Goal: Transaction & Acquisition: Register for event/course

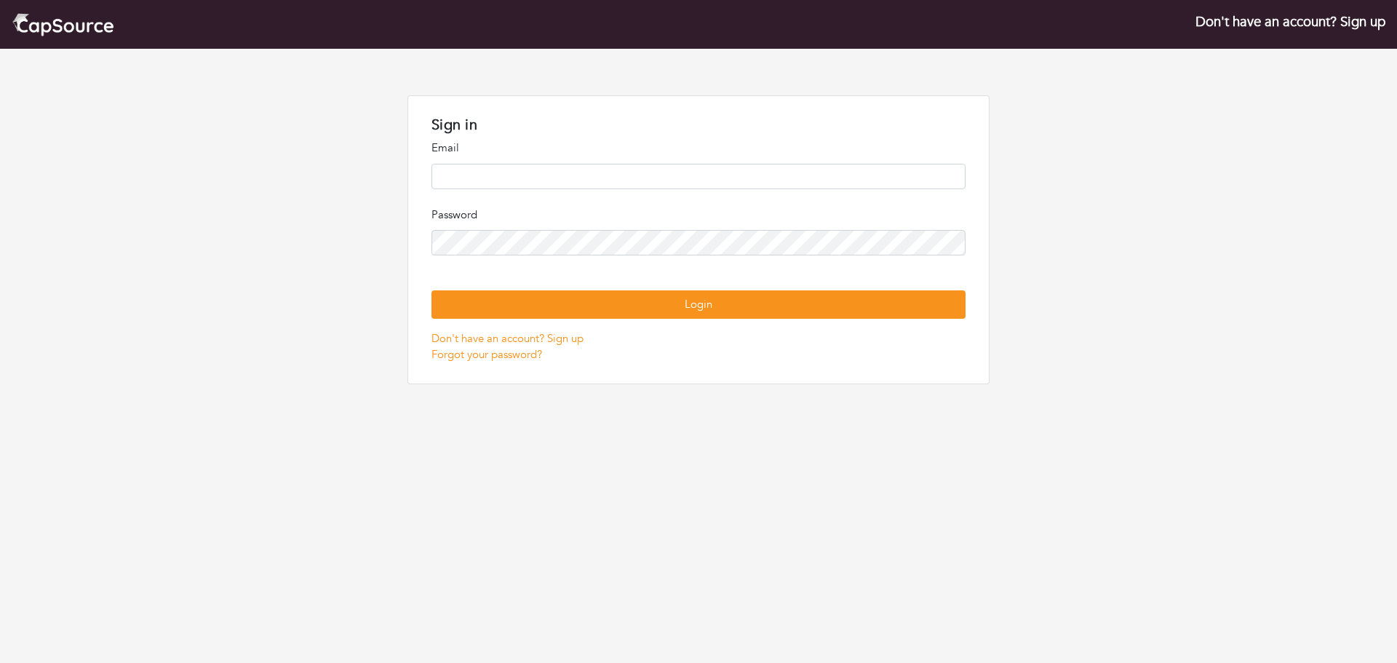
type input "**********"
click at [432, 290] on button "Login" at bounding box center [699, 304] width 534 height 28
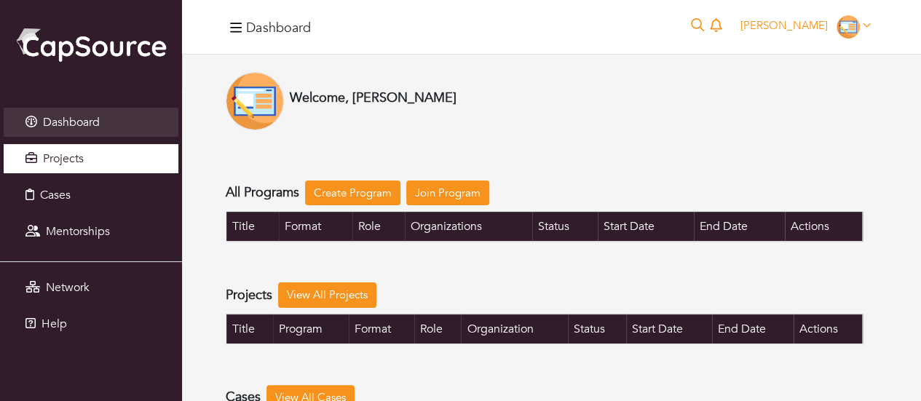
click at [47, 160] on span "Projects" at bounding box center [63, 159] width 41 height 16
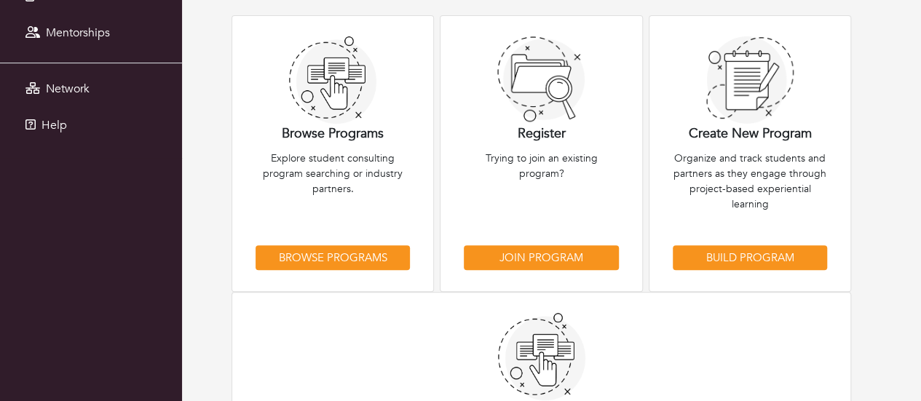
scroll to position [218, 0]
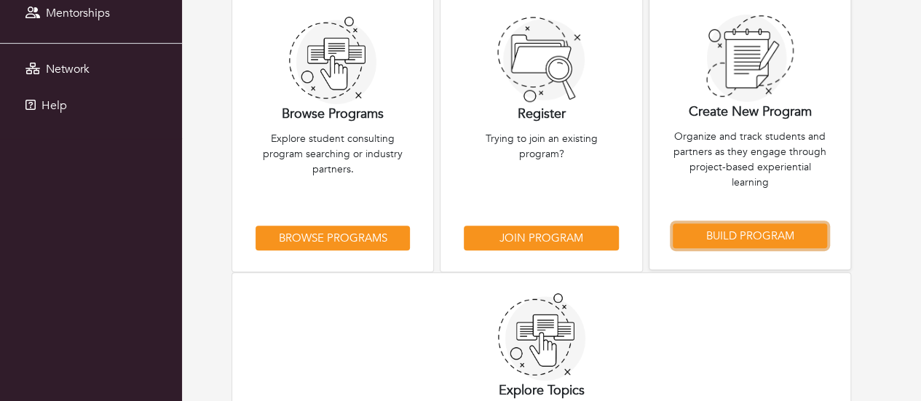
click at [741, 237] on link "Build Program" at bounding box center [750, 235] width 154 height 25
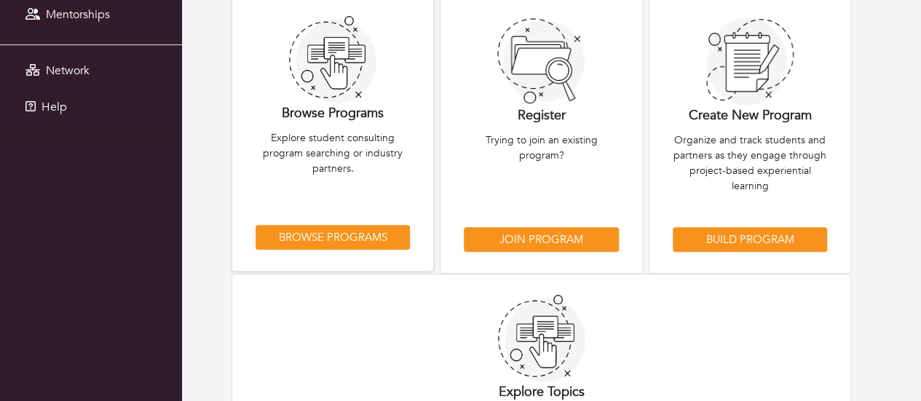
scroll to position [218, 0]
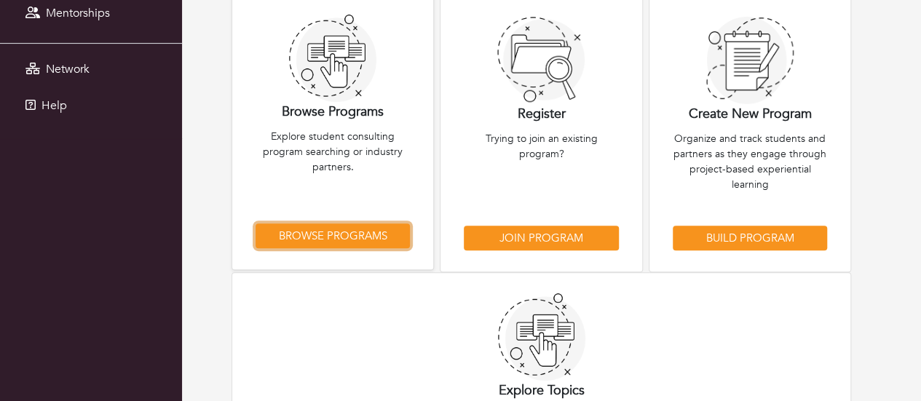
click at [364, 228] on link "Browse Programs" at bounding box center [332, 235] width 154 height 25
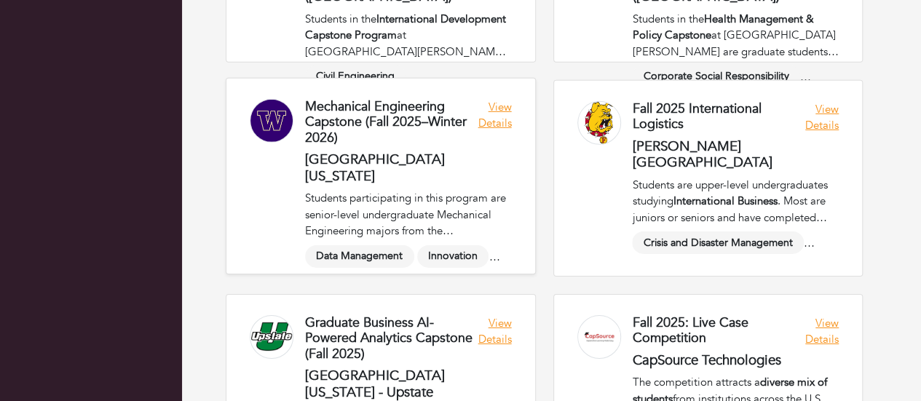
scroll to position [2111, 0]
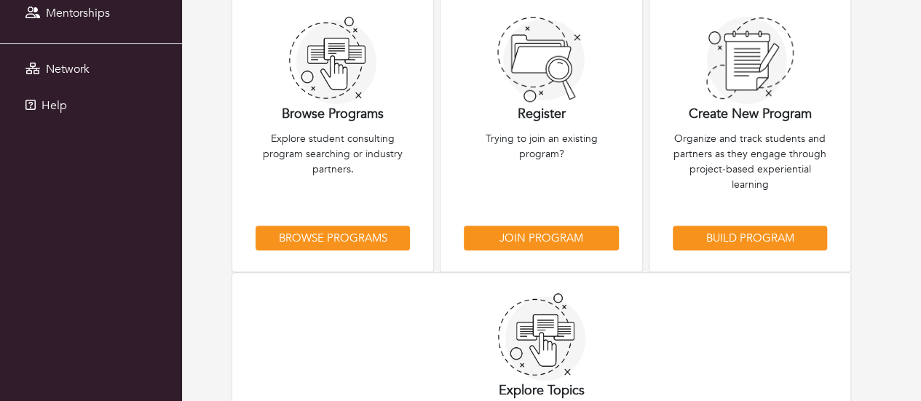
scroll to position [218, 0]
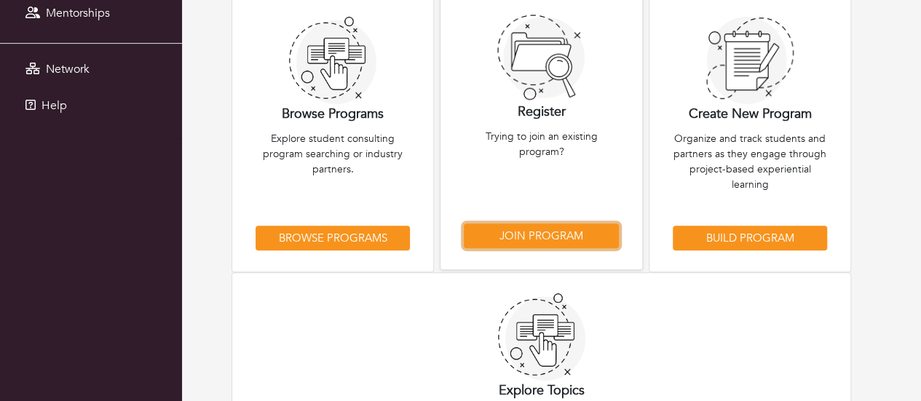
click at [557, 238] on link "Join Program" at bounding box center [541, 235] width 154 height 25
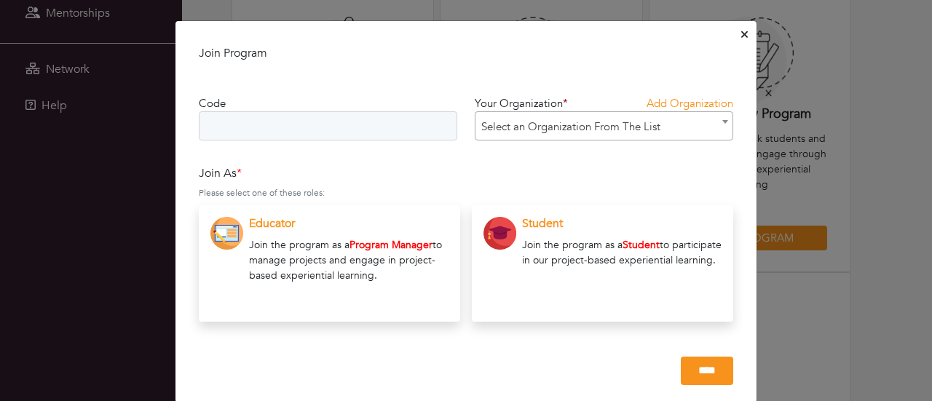
click at [516, 132] on span "Select an Organization From The List" at bounding box center [603, 126] width 257 height 29
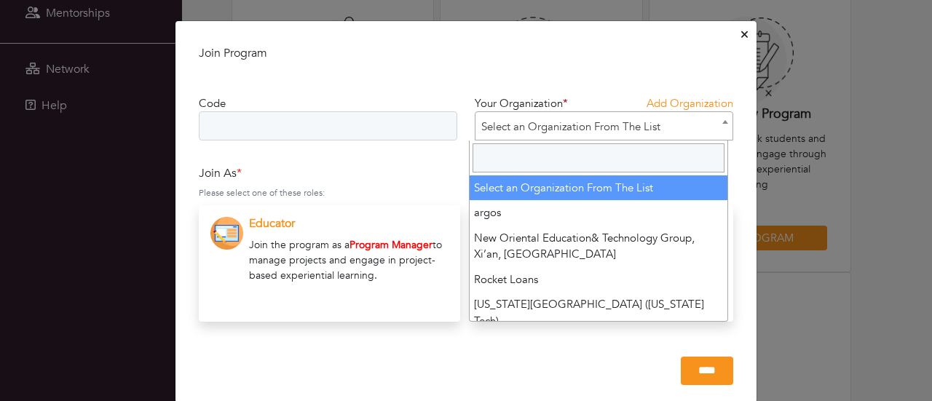
click at [516, 132] on span "Select an Organization From The List" at bounding box center [603, 126] width 257 height 29
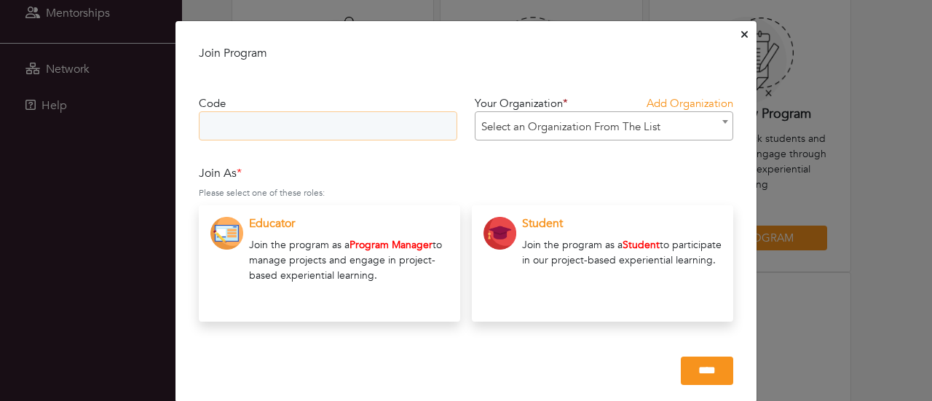
click at [277, 132] on input "text" at bounding box center [328, 125] width 258 height 29
drag, startPoint x: 736, startPoint y: 37, endPoint x: 564, endPoint y: 41, distance: 171.8
click at [563, 39] on div "**********" at bounding box center [466, 211] width 582 height 383
click at [576, 133] on span "Select an Organization From The List" at bounding box center [603, 126] width 257 height 29
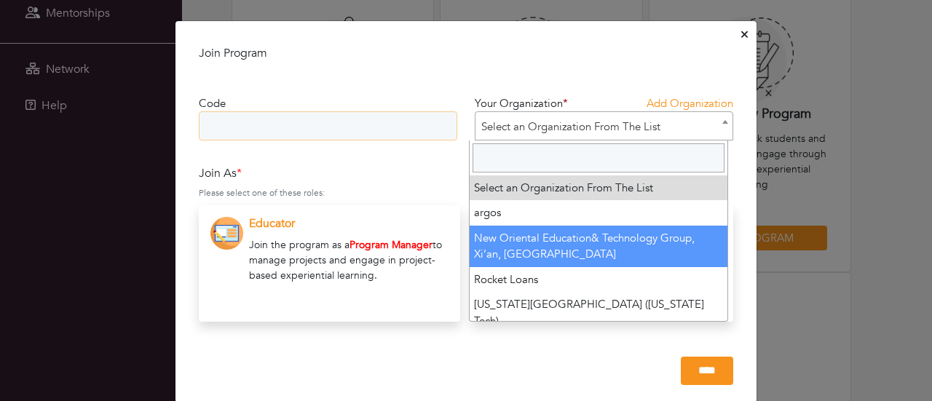
click at [290, 131] on input "text" at bounding box center [328, 125] width 258 height 29
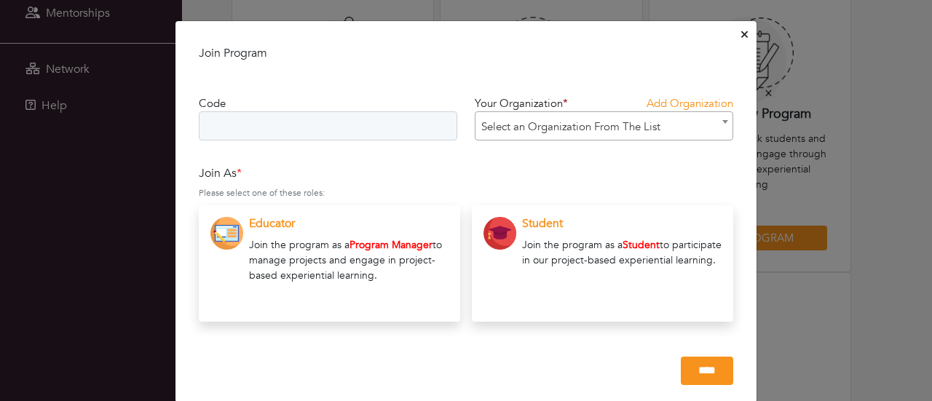
click at [738, 39] on button "Close" at bounding box center [744, 35] width 12 height 23
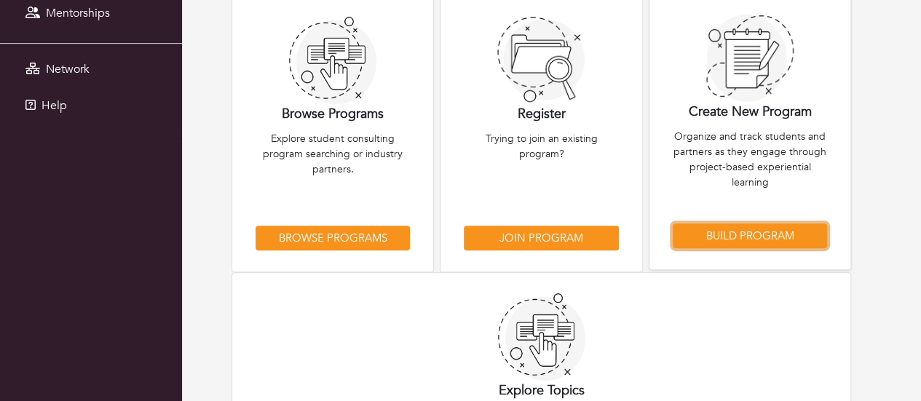
click at [738, 240] on link "Build Program" at bounding box center [750, 235] width 154 height 25
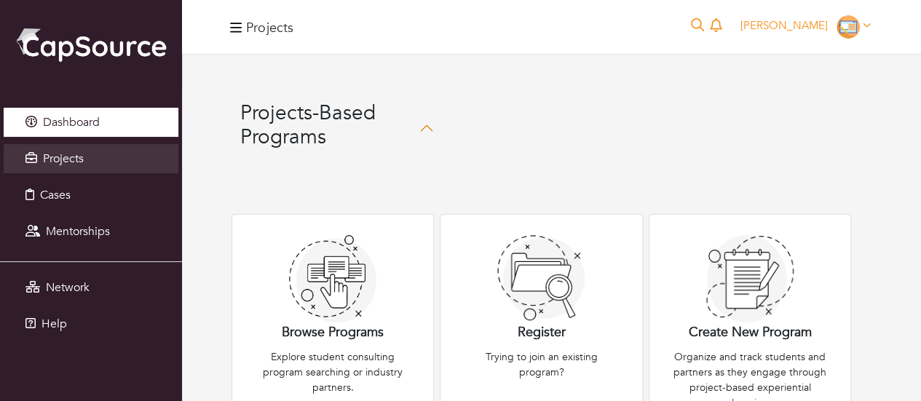
click at [88, 123] on span "Dashboard" at bounding box center [71, 122] width 57 height 16
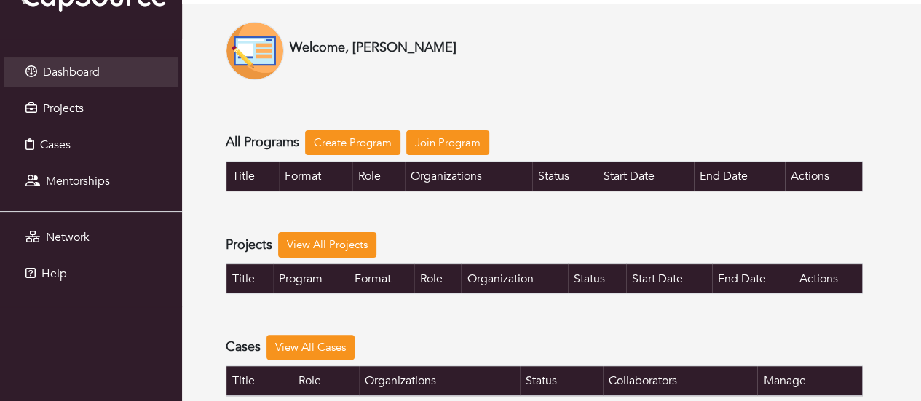
scroll to position [73, 0]
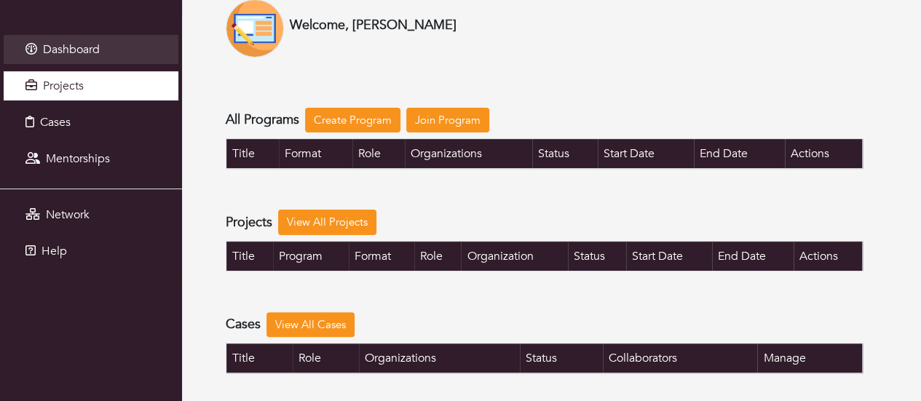
click at [90, 82] on link "Projects" at bounding box center [91, 85] width 175 height 29
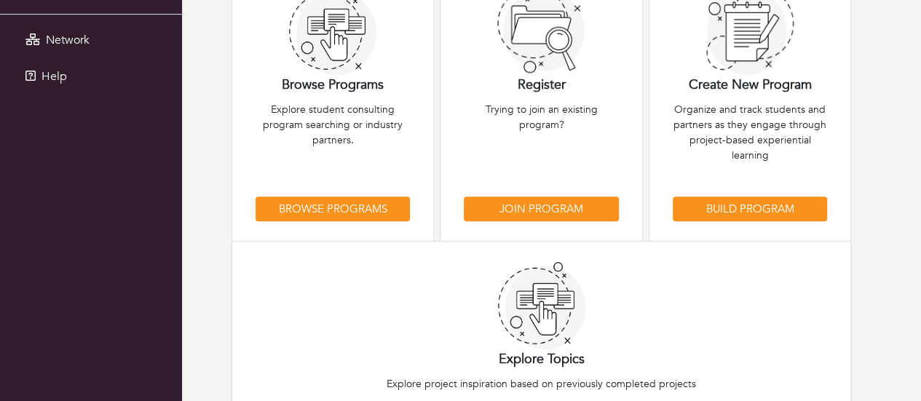
scroll to position [291, 0]
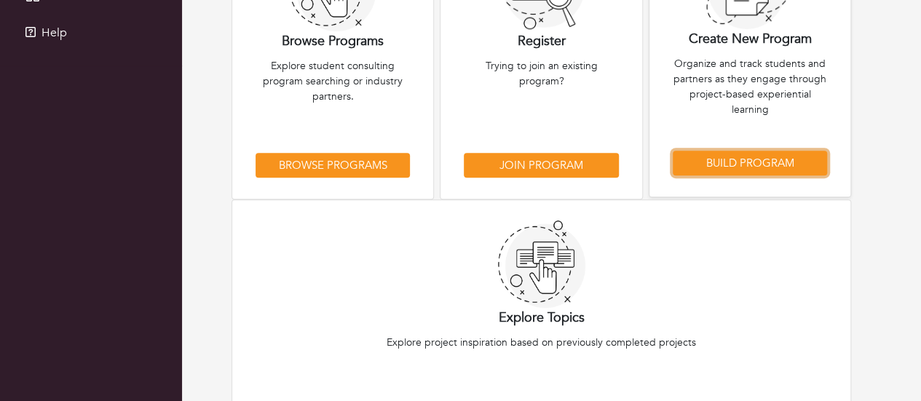
click at [751, 164] on link "Build Program" at bounding box center [750, 163] width 154 height 25
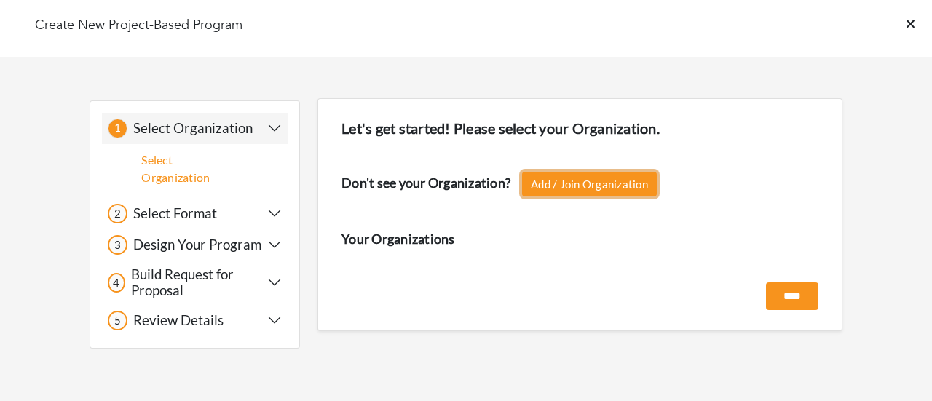
click at [576, 184] on link "Add / Join Organization" at bounding box center [589, 184] width 135 height 25
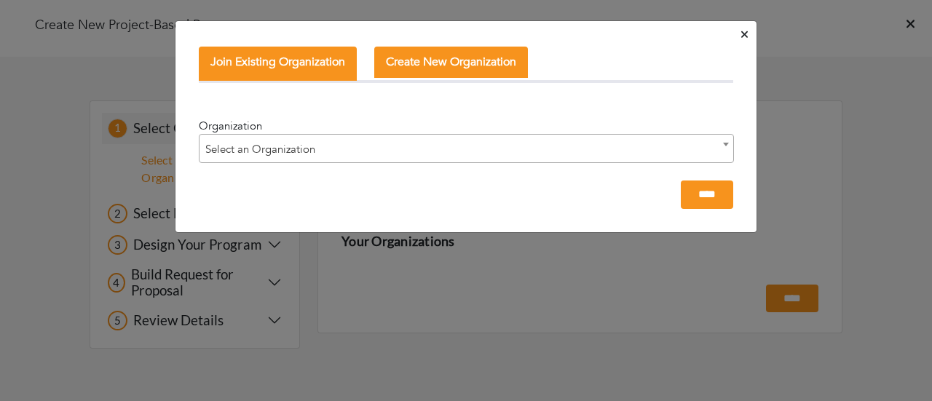
click at [558, 155] on span "Select an Organization" at bounding box center [466, 149] width 534 height 29
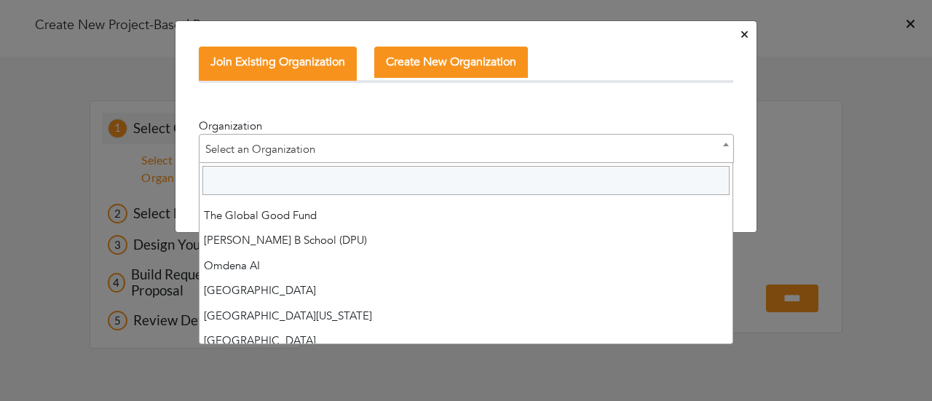
scroll to position [73, 0]
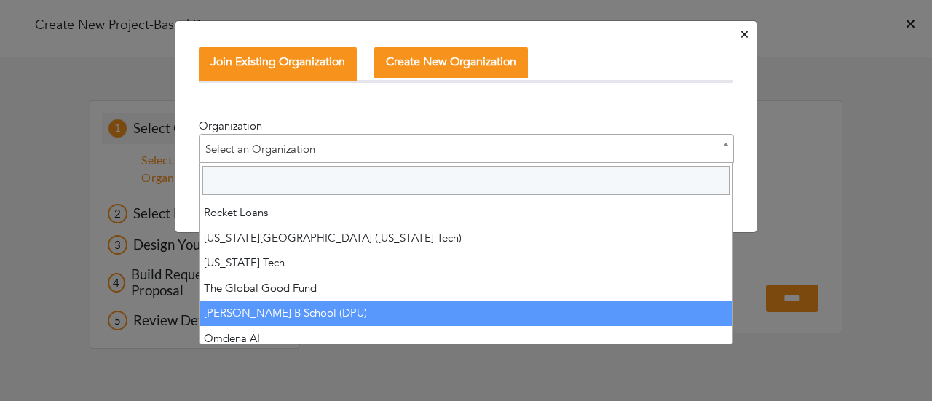
select select "****"
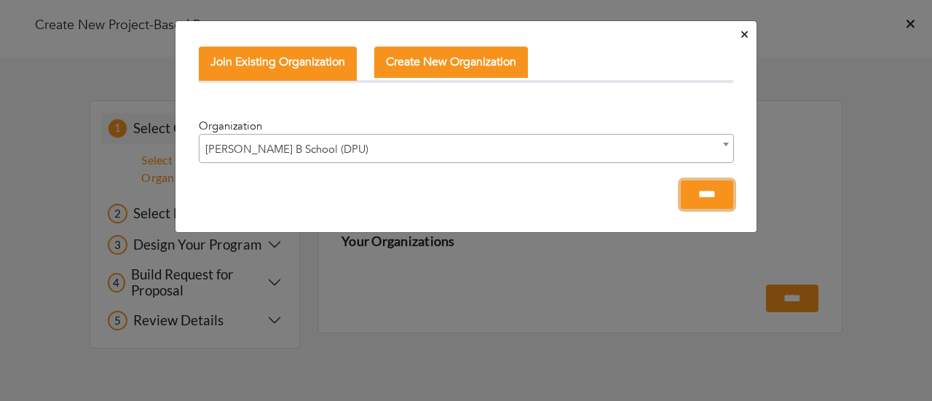
click at [691, 186] on input "****" at bounding box center [707, 195] width 52 height 28
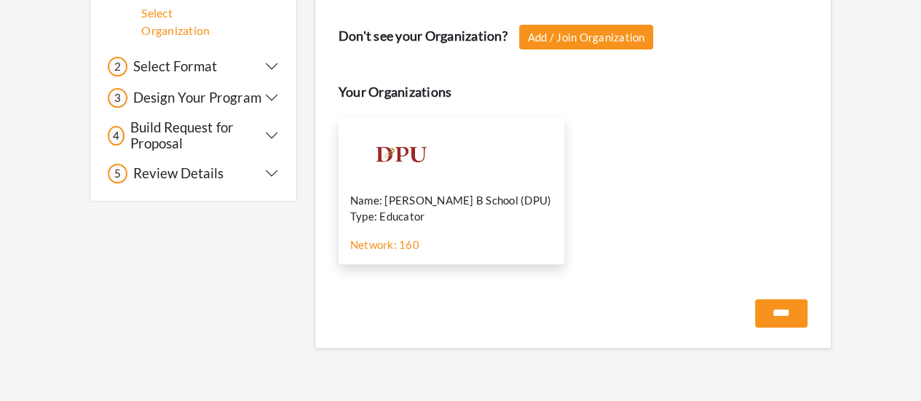
scroll to position [148, 0]
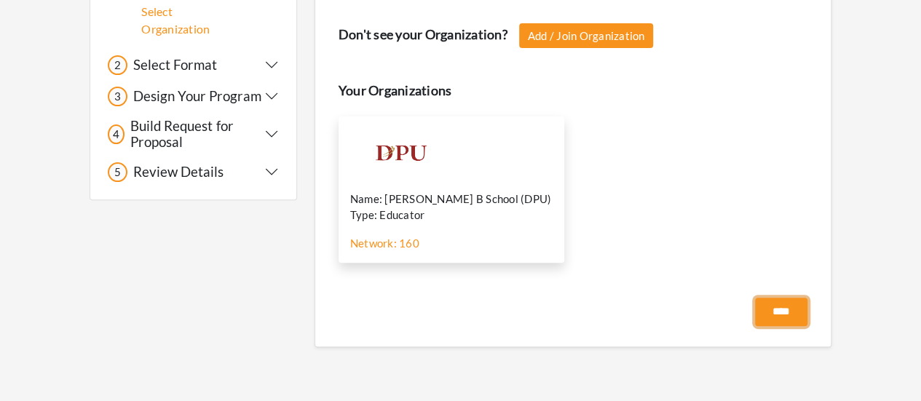
click at [778, 303] on input "****" at bounding box center [781, 312] width 52 height 28
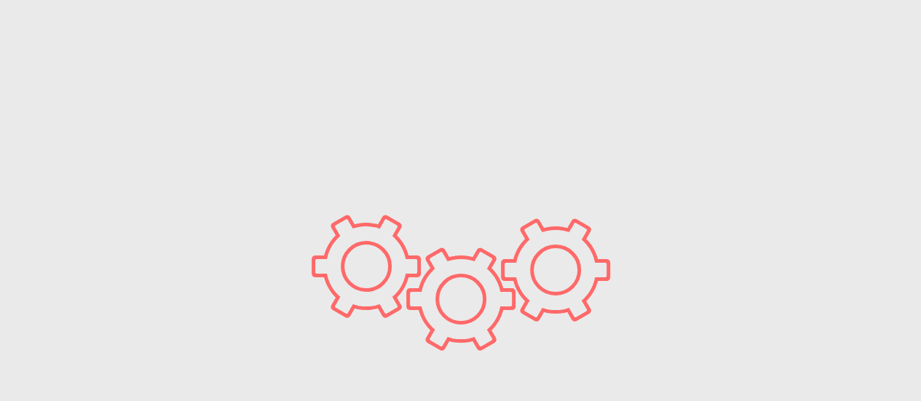
scroll to position [0, 0]
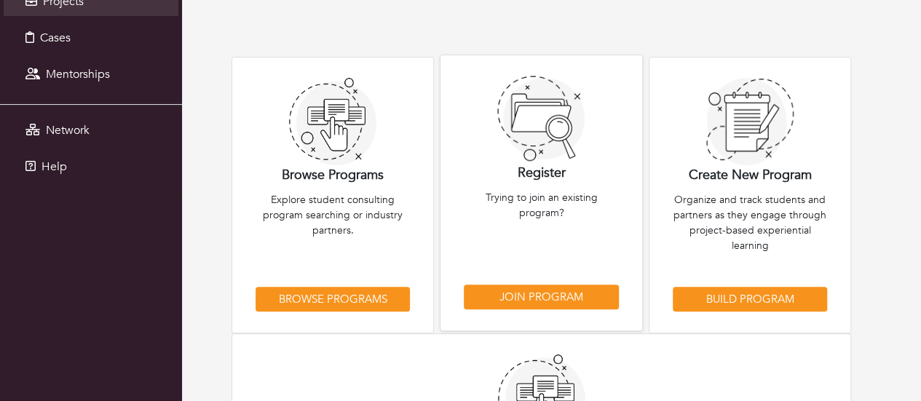
scroll to position [218, 0]
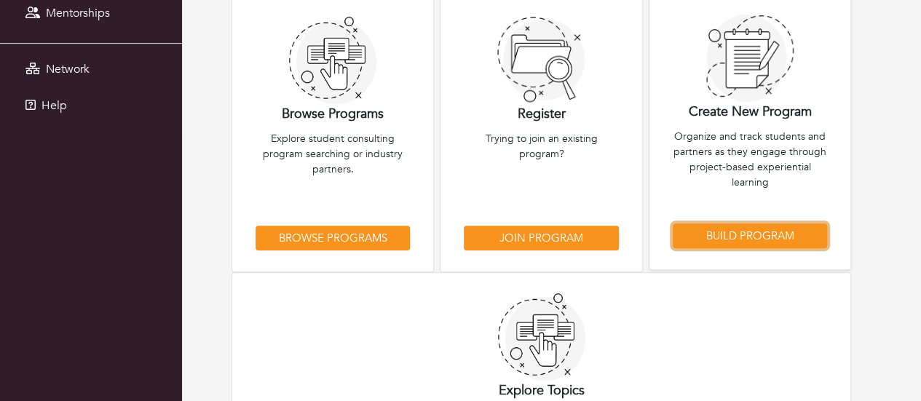
click at [737, 237] on link "Build Program" at bounding box center [750, 235] width 154 height 25
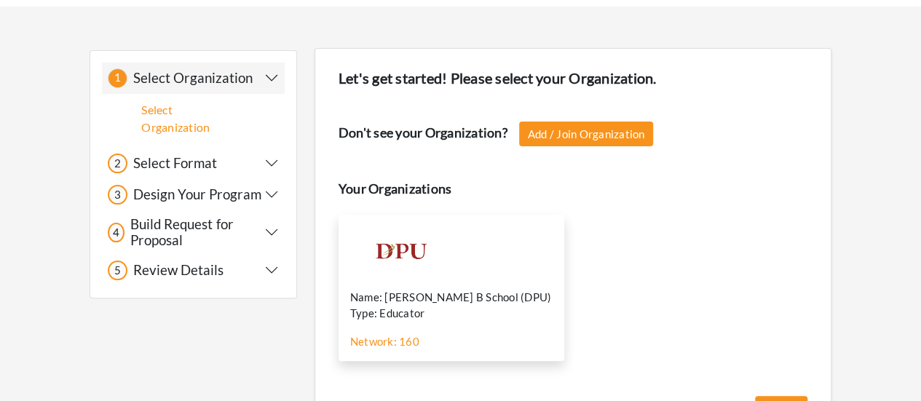
scroll to position [73, 0]
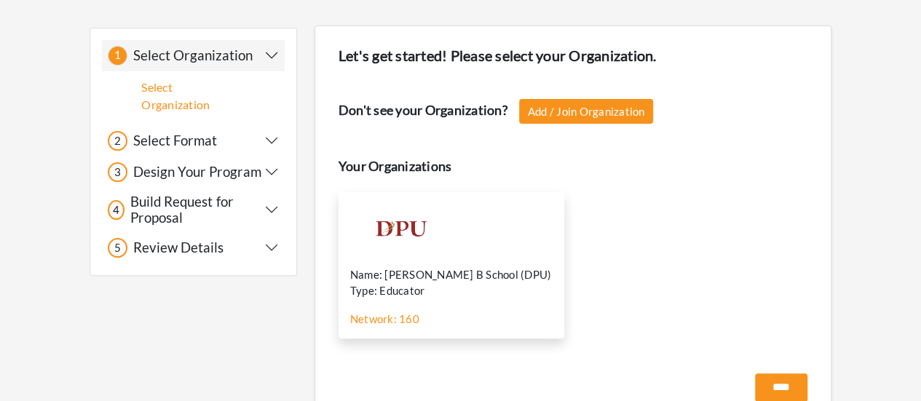
click at [558, 130] on div "Don't see your Organization? Add / Join Organization Your Organizations Name: D…" at bounding box center [572, 228] width 469 height 258
click at [571, 111] on link "Add / Join Organization" at bounding box center [586, 111] width 135 height 25
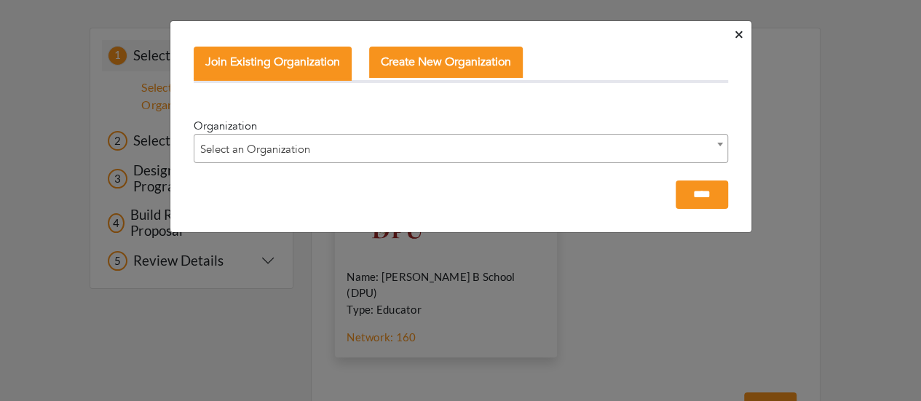
scroll to position [148, 0]
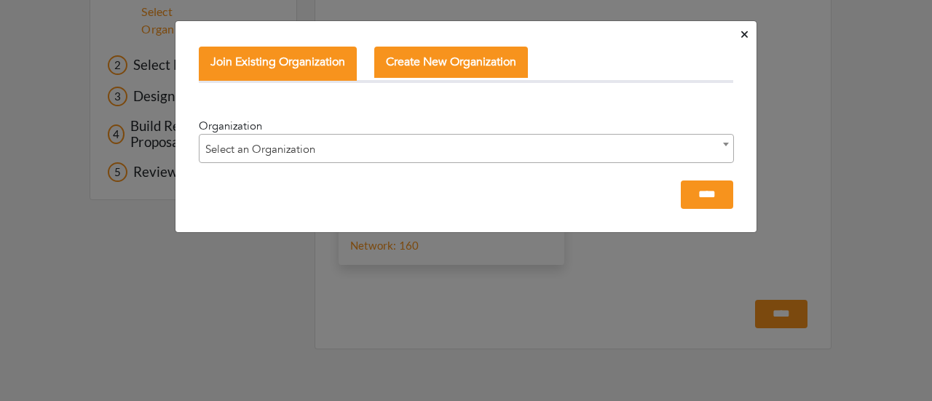
click at [303, 148] on span "Select an Organization" at bounding box center [466, 149] width 534 height 29
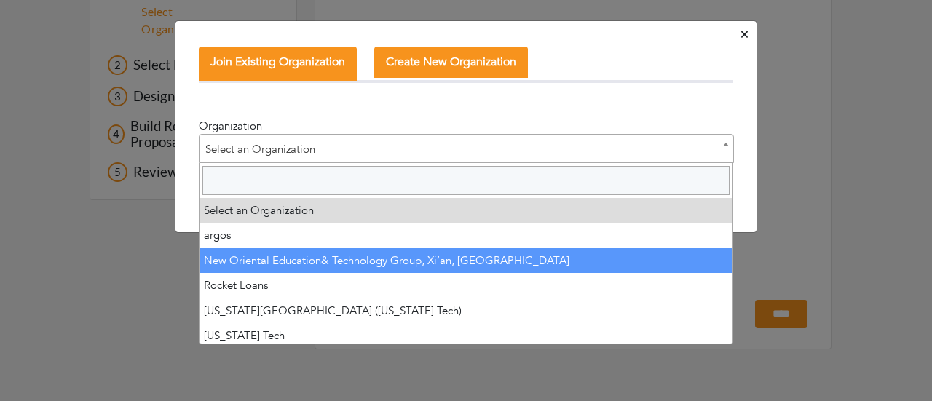
select select "*****"
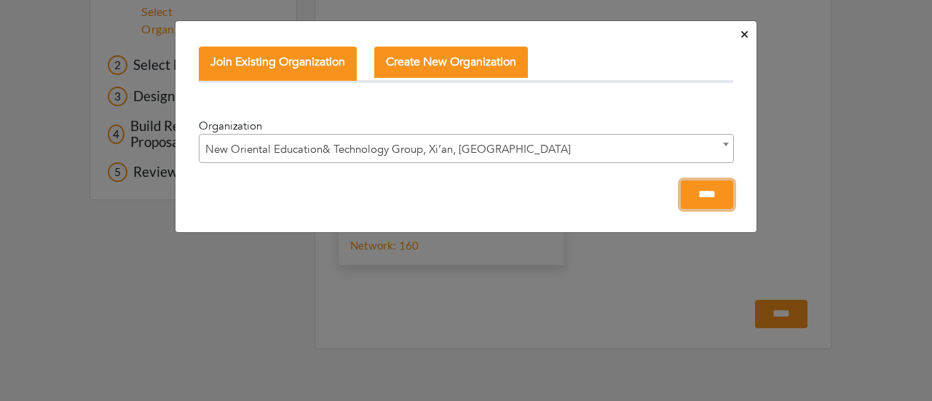
click at [691, 199] on input "****" at bounding box center [707, 195] width 52 height 28
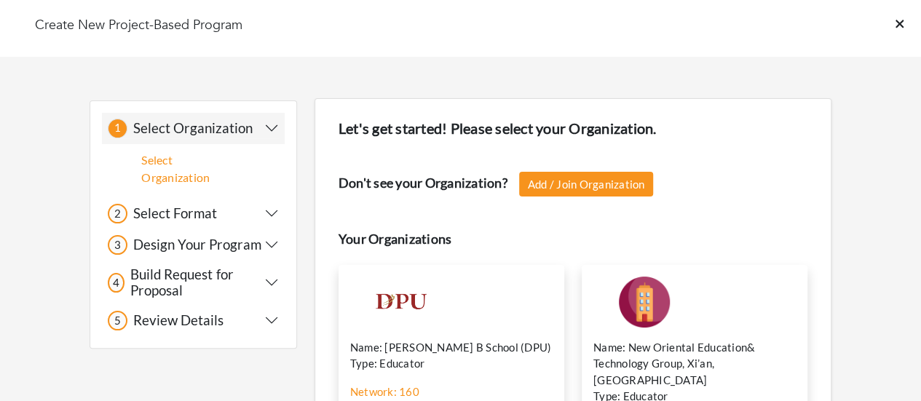
scroll to position [164, 0]
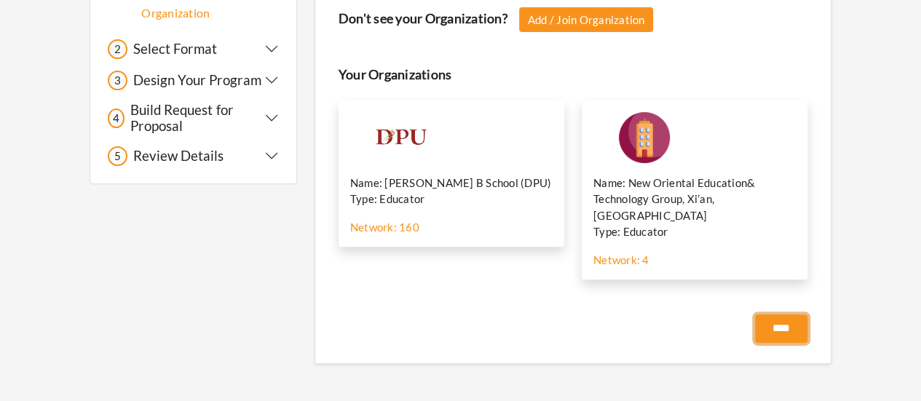
click at [780, 314] on input "****" at bounding box center [781, 328] width 52 height 28
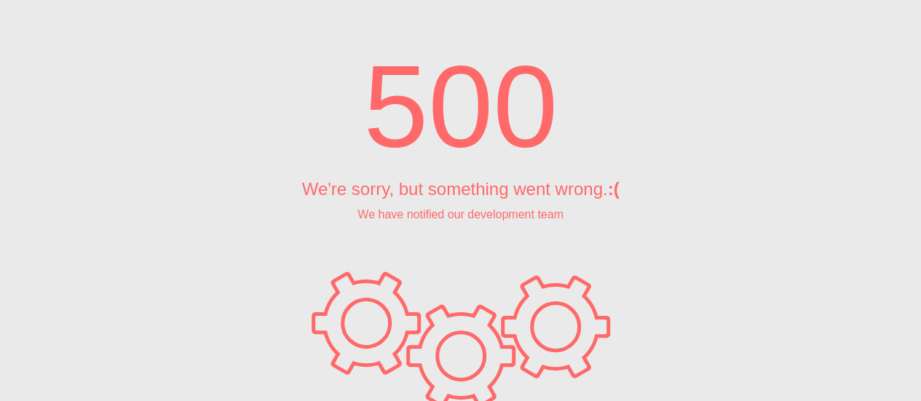
scroll to position [0, 0]
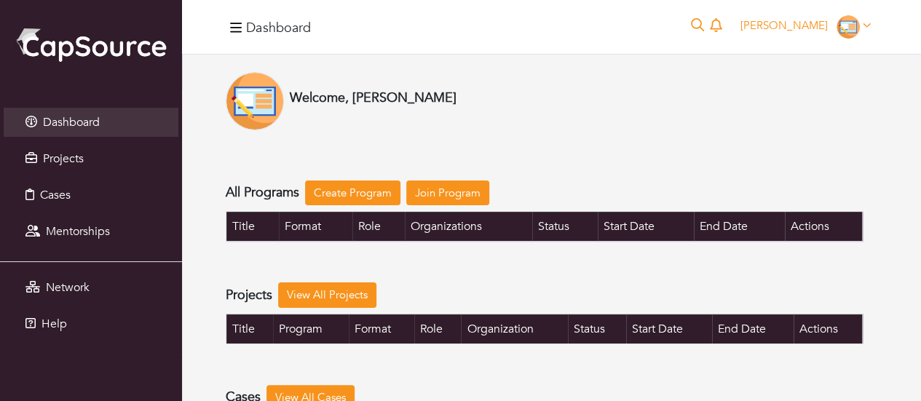
scroll to position [146, 0]
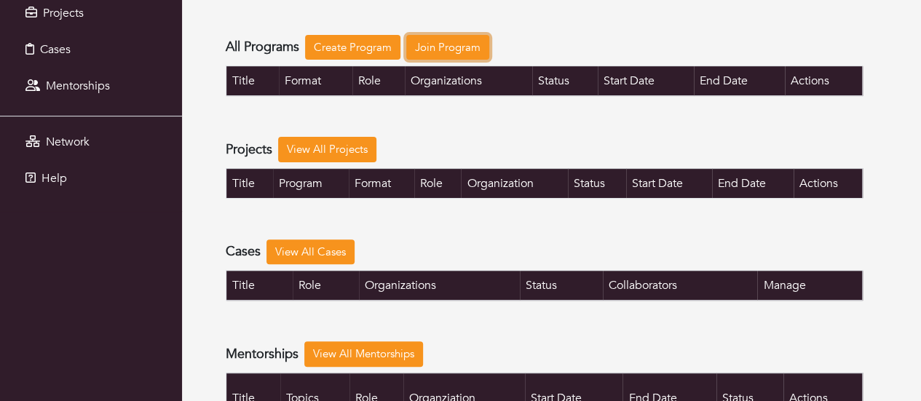
click at [429, 47] on link "Join Program" at bounding box center [447, 47] width 83 height 25
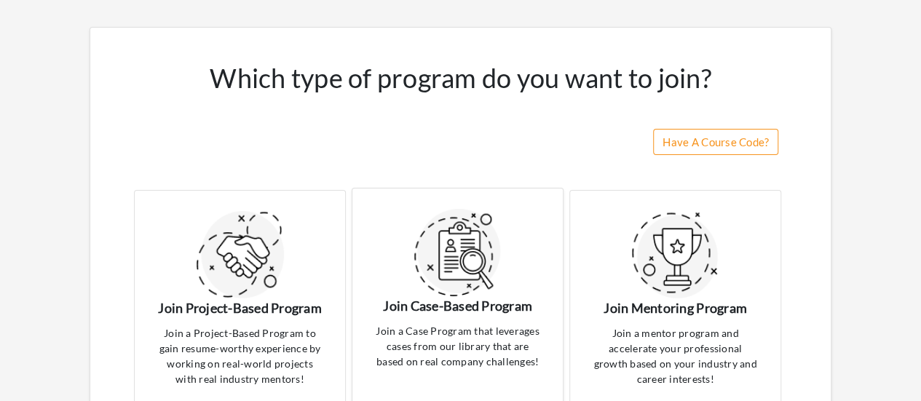
scroll to position [290, 0]
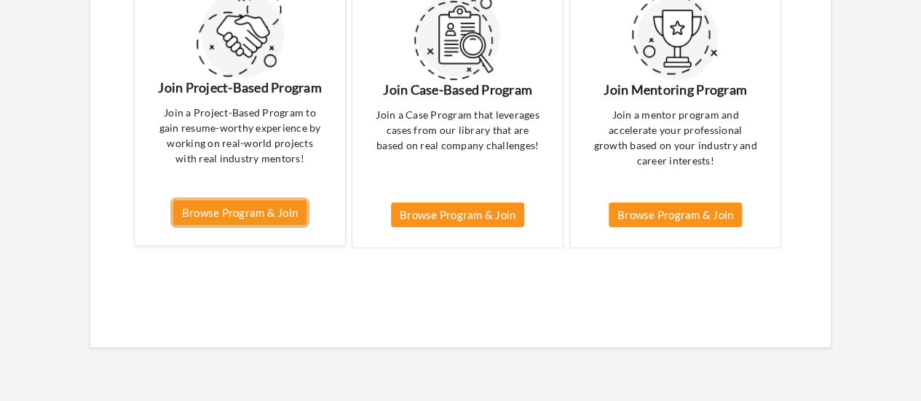
click at [274, 210] on link "Browse Program & Join" at bounding box center [239, 212] width 133 height 25
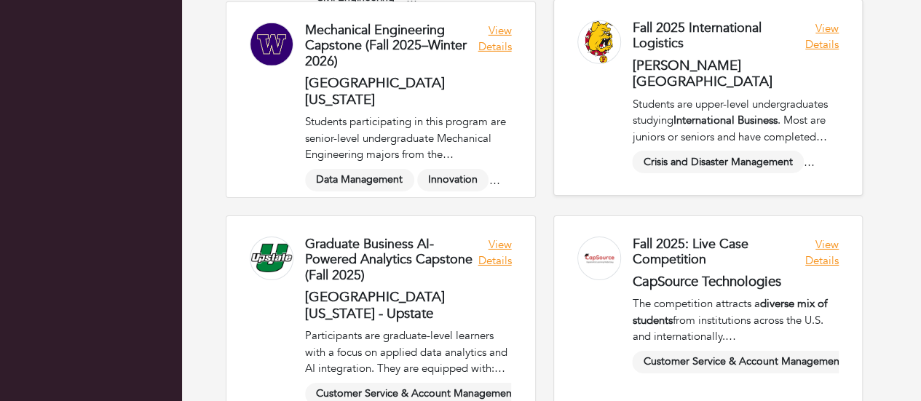
scroll to position [2256, 0]
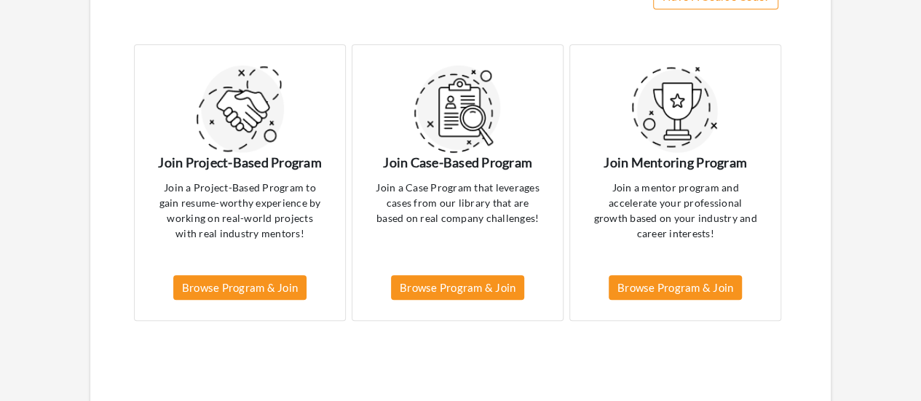
scroll to position [290, 0]
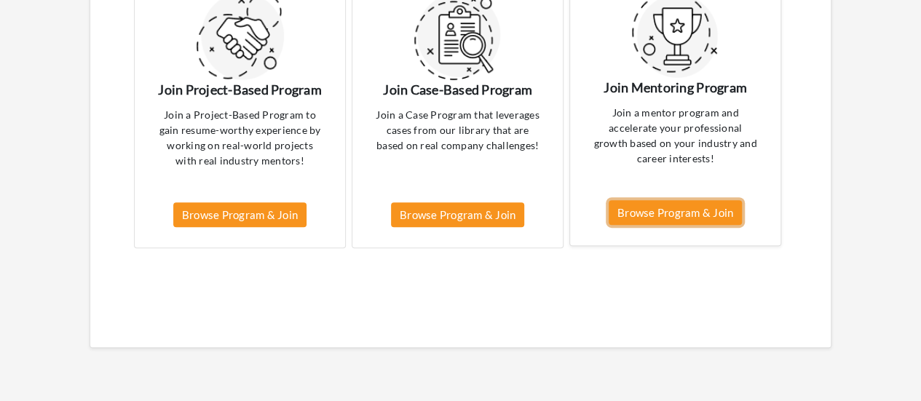
click at [686, 207] on link "Browse Program & Join" at bounding box center [674, 212] width 133 height 25
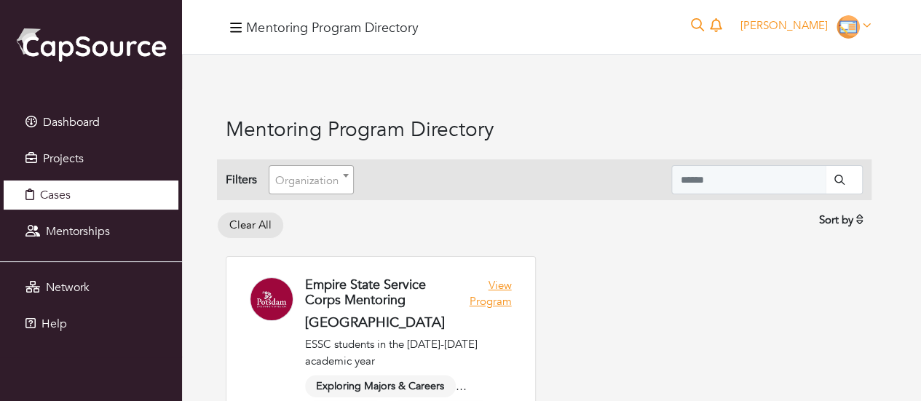
click at [105, 199] on link "Cases" at bounding box center [91, 195] width 175 height 29
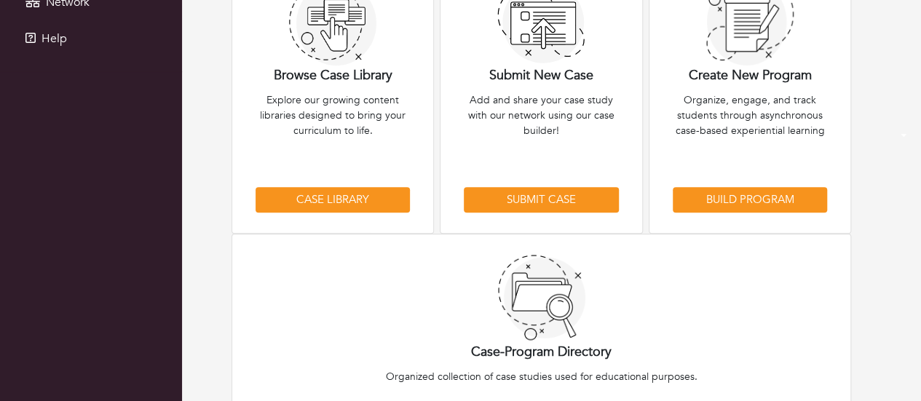
scroll to position [291, 0]
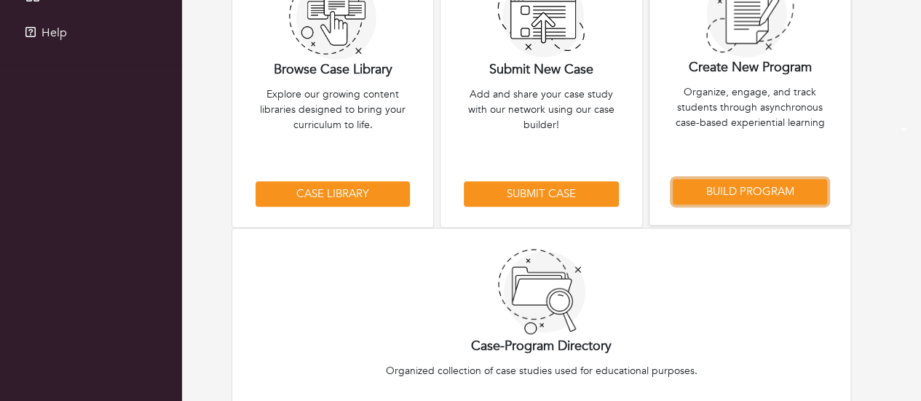
click at [788, 197] on link "Build Program" at bounding box center [750, 191] width 154 height 25
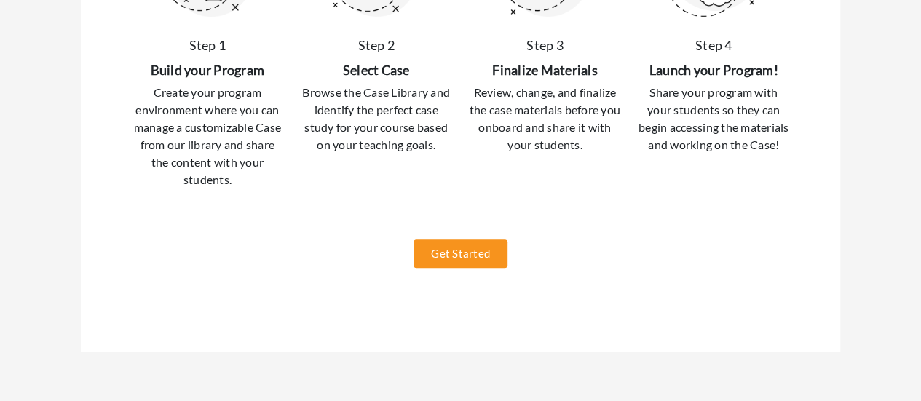
scroll to position [301, 0]
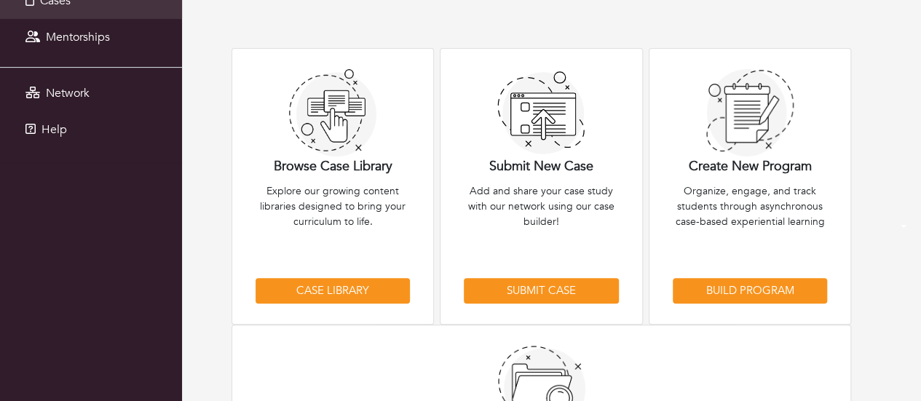
scroll to position [291, 0]
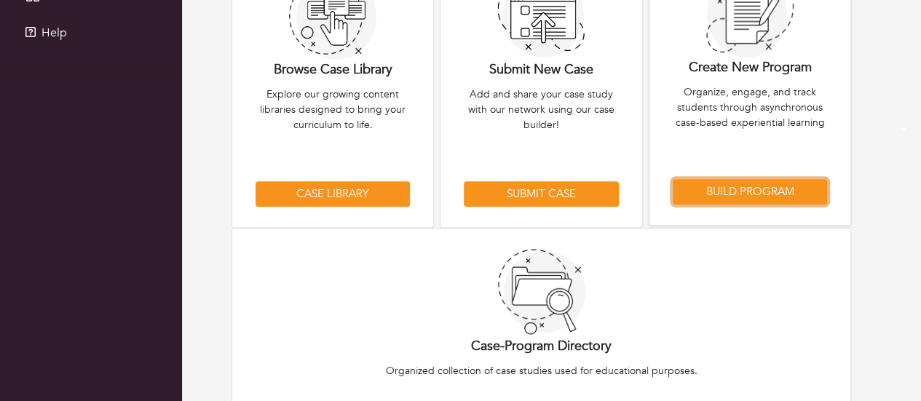
click at [733, 199] on link "Build Program" at bounding box center [750, 191] width 154 height 25
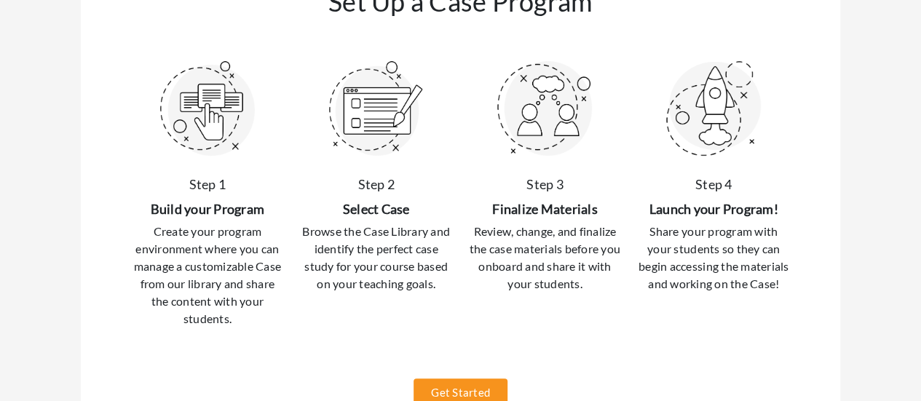
scroll to position [291, 0]
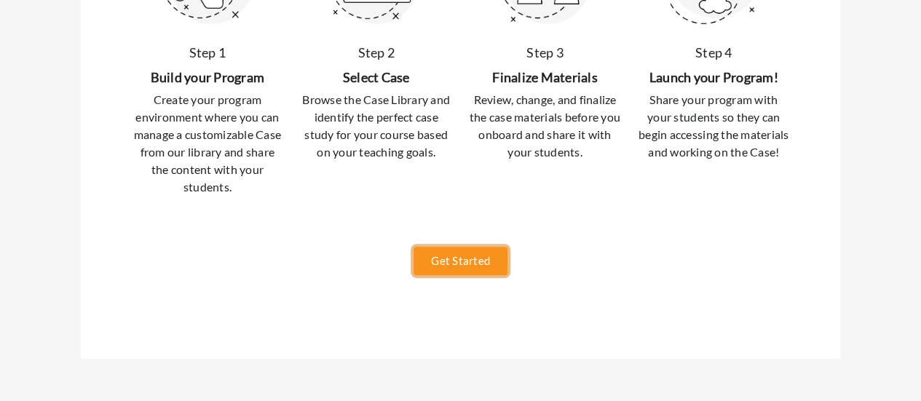
click at [452, 257] on link "Get Started" at bounding box center [460, 261] width 94 height 28
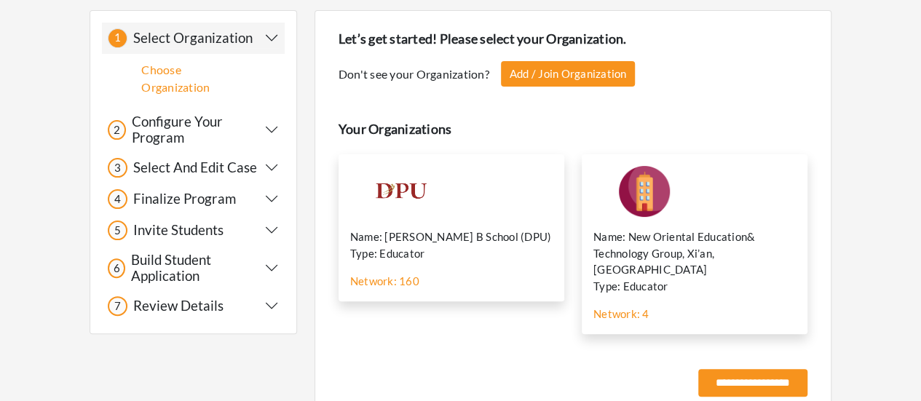
scroll to position [143, 0]
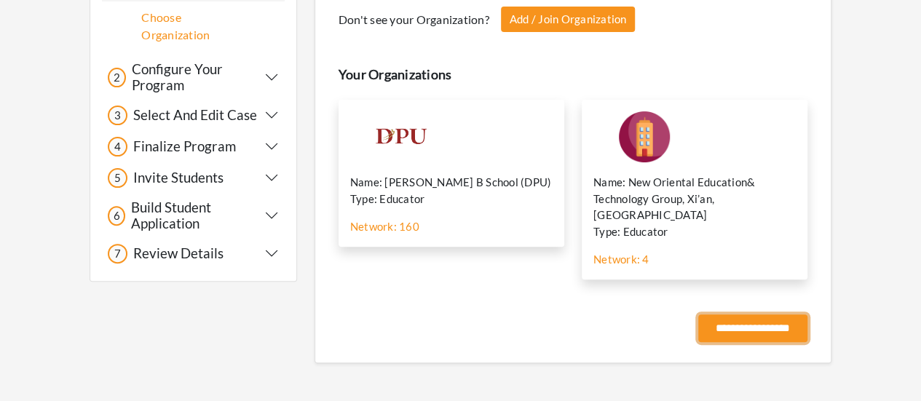
click at [724, 314] on input "**********" at bounding box center [752, 328] width 109 height 28
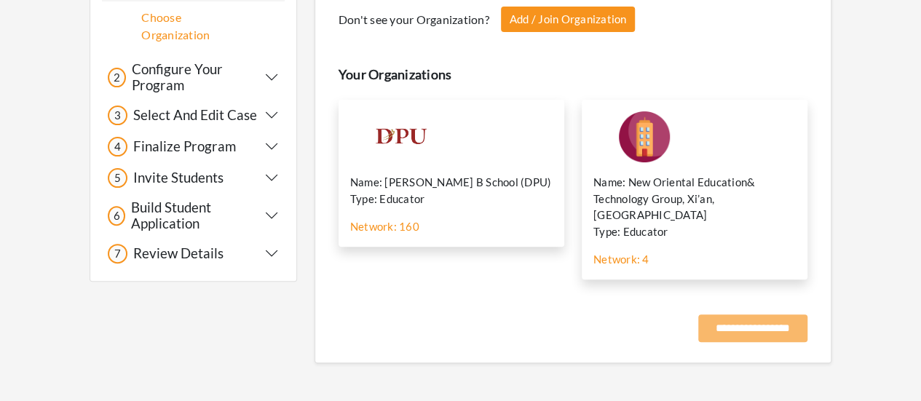
click at [461, 137] on div at bounding box center [447, 136] width 195 height 51
click at [722, 314] on div "**********" at bounding box center [752, 328] width 109 height 28
click at [707, 187] on p "Name: New Oriental Education& Technology Group, Xi’an, China" at bounding box center [694, 198] width 202 height 49
click at [715, 315] on div "**********" at bounding box center [752, 328] width 109 height 28
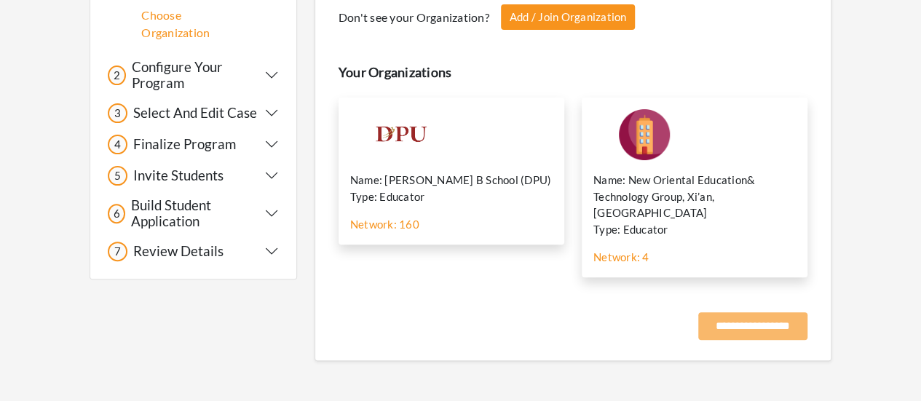
scroll to position [146, 0]
click at [742, 312] on div "**********" at bounding box center [752, 326] width 109 height 28
click at [500, 167] on div "Name: Dr. D Y Patil B School (DPU) Type: Educator Network: 160 Manage Select" at bounding box center [451, 170] width 226 height 147
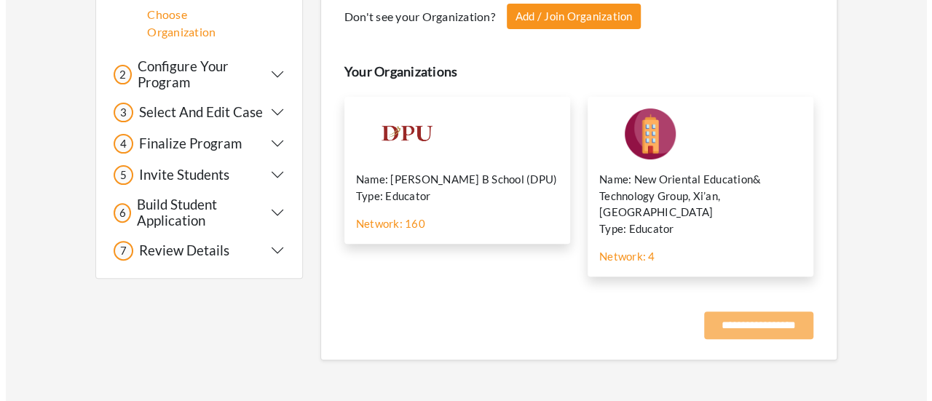
scroll to position [143, 0]
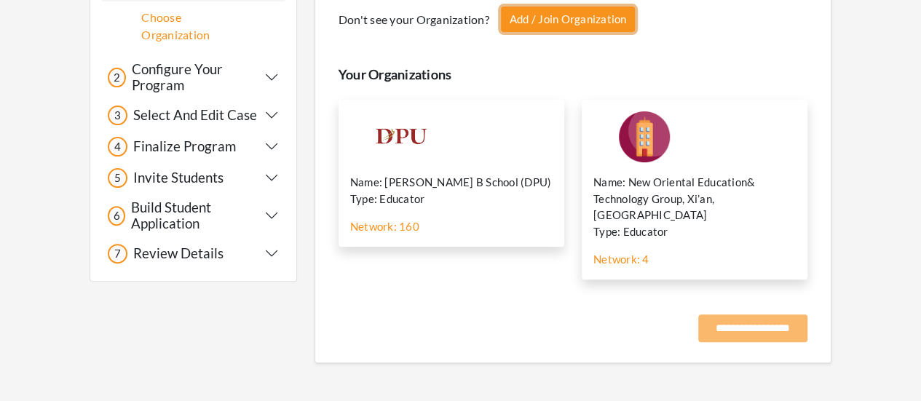
click at [548, 13] on link "Add / Join Organization" at bounding box center [568, 19] width 135 height 25
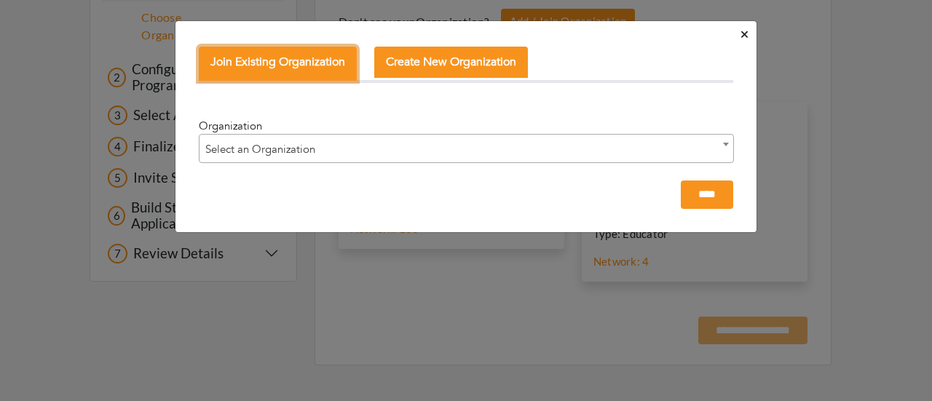
click at [287, 62] on button "Join Existing Organization" at bounding box center [278, 64] width 158 height 34
click at [313, 150] on span "Select an Organization" at bounding box center [466, 149] width 534 height 29
click at [309, 143] on span "Select an Organization" at bounding box center [466, 149] width 534 height 29
click at [298, 136] on span "Select an Organization" at bounding box center [466, 149] width 534 height 29
click at [307, 151] on span "Select an Organization" at bounding box center [466, 149] width 534 height 29
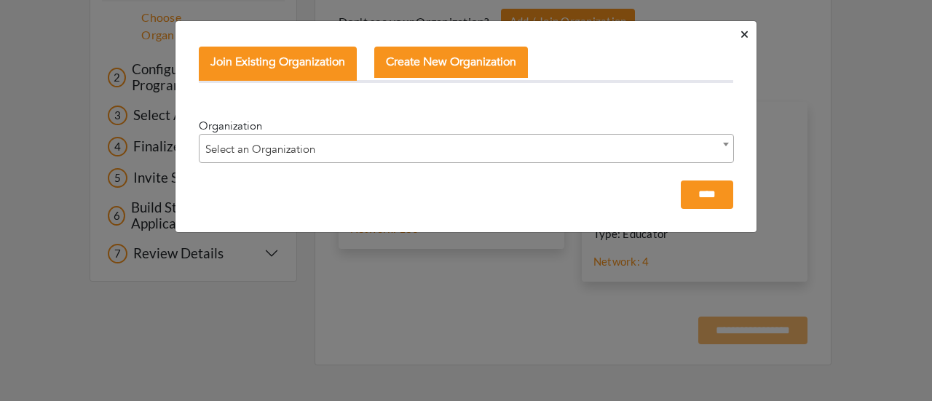
click at [307, 150] on span "Select an Organization" at bounding box center [466, 149] width 534 height 29
click at [574, 141] on span "[US_STATE][GEOGRAPHIC_DATA] ([US_STATE] Tech)" at bounding box center [466, 149] width 534 height 29
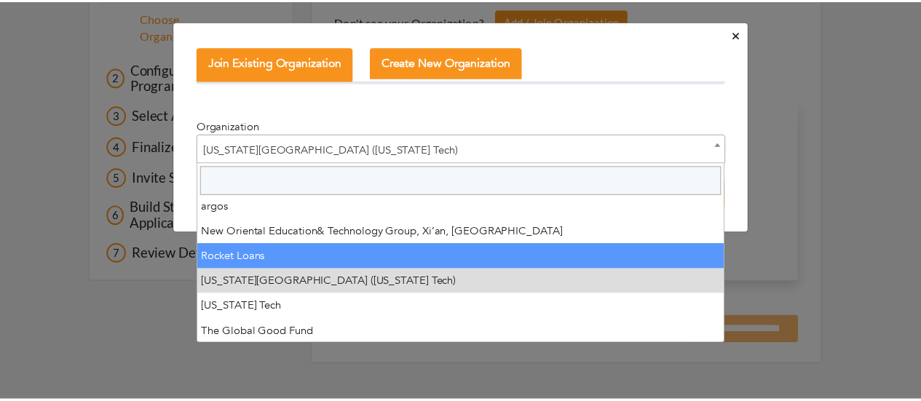
scroll to position [73, 0]
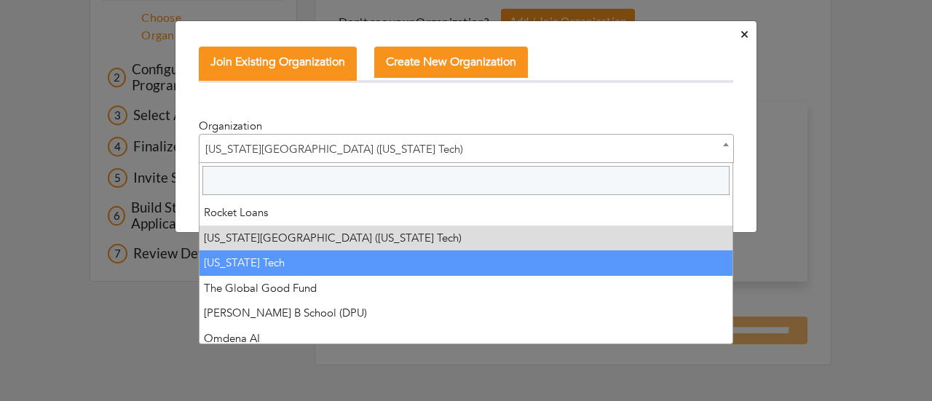
select select "****"
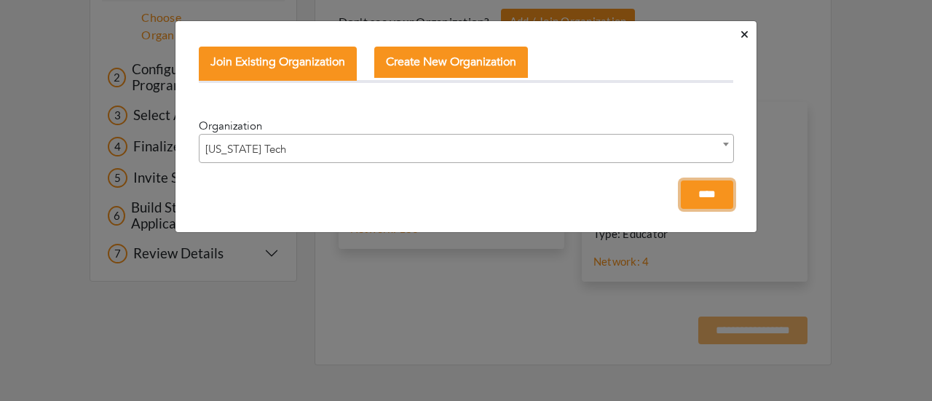
click at [715, 199] on input "****" at bounding box center [707, 195] width 52 height 28
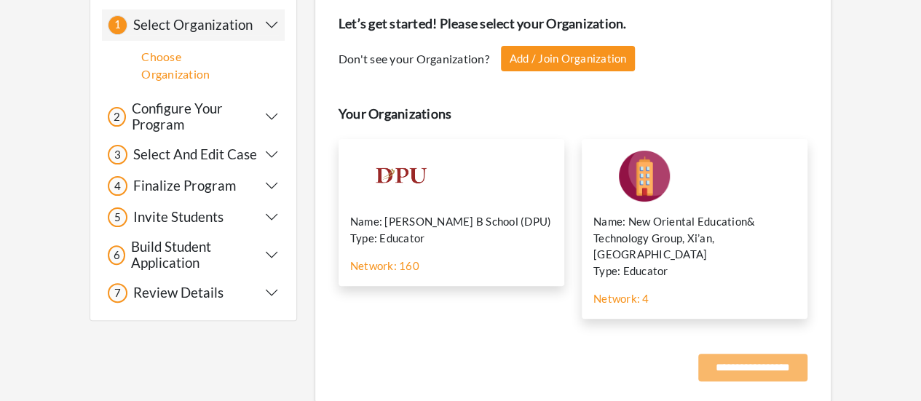
scroll to position [143, 0]
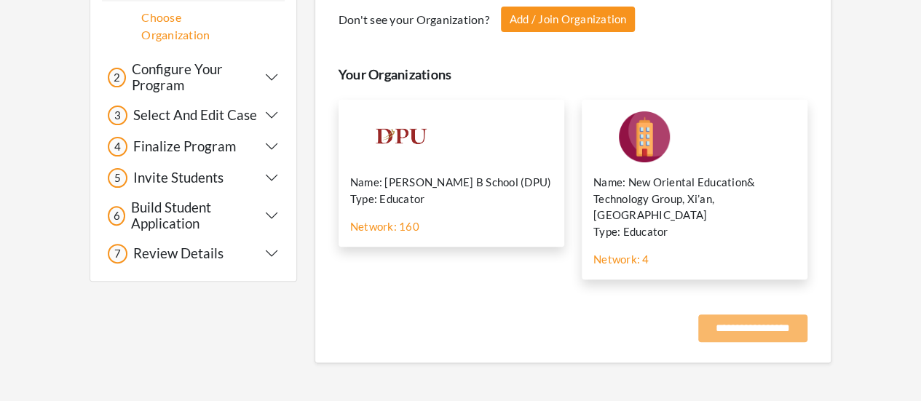
click at [743, 314] on div "**********" at bounding box center [752, 328] width 109 height 28
click at [648, 206] on p "Name: New Oriental Education& Technology Group, Xi’an, China" at bounding box center [694, 198] width 202 height 49
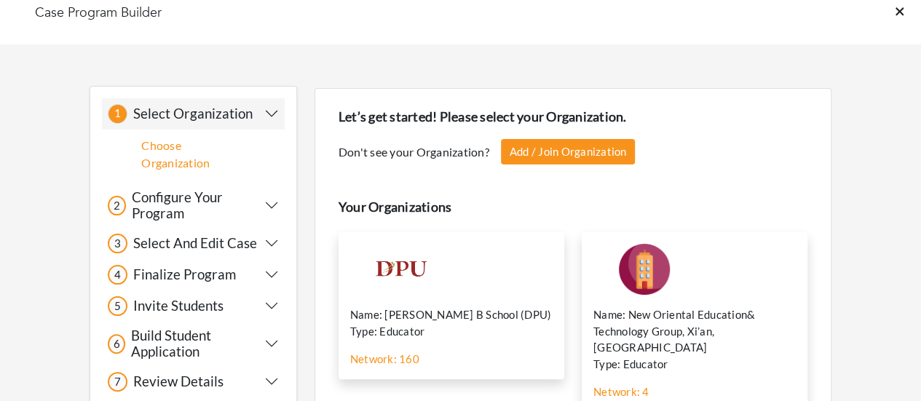
scroll to position [0, 0]
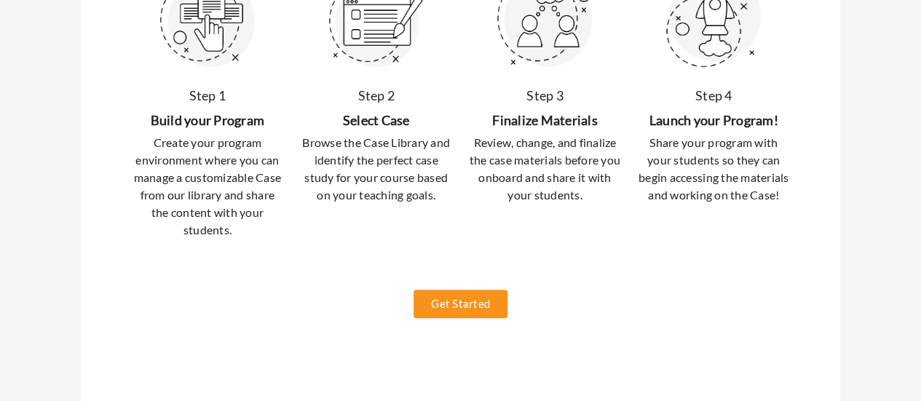
scroll to position [291, 0]
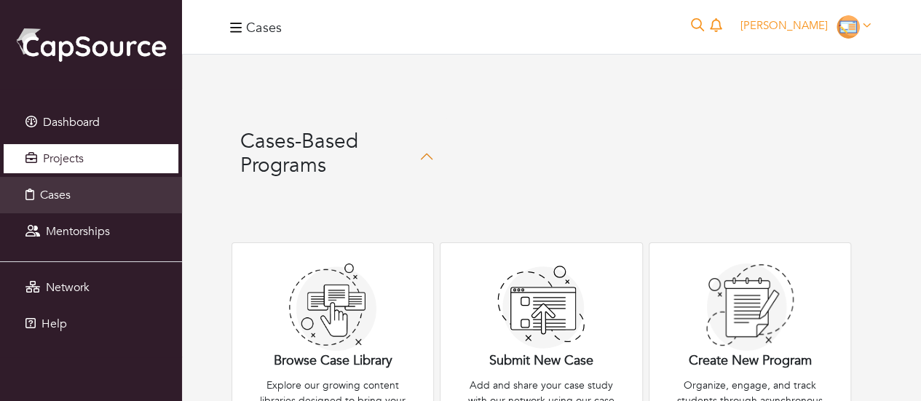
click at [91, 160] on link "Projects" at bounding box center [91, 158] width 175 height 29
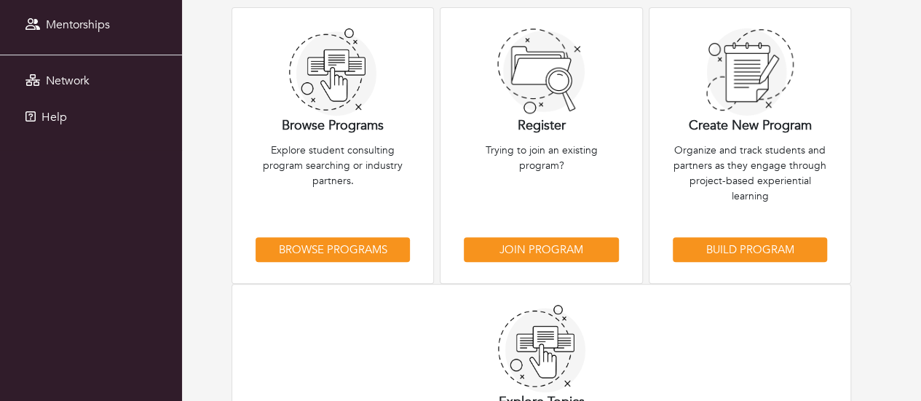
scroll to position [218, 0]
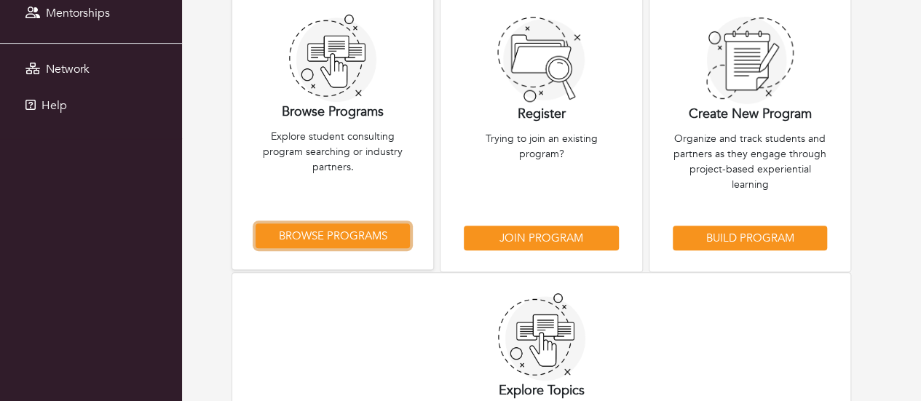
click at [304, 234] on link "Browse Programs" at bounding box center [332, 235] width 154 height 25
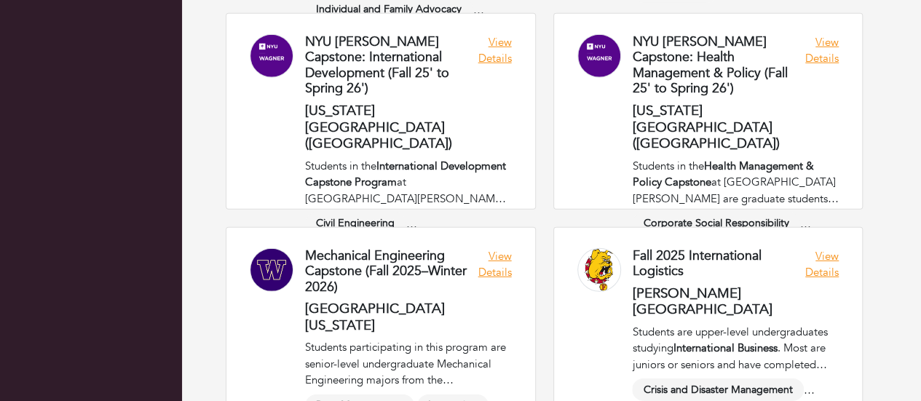
scroll to position [2329, 0]
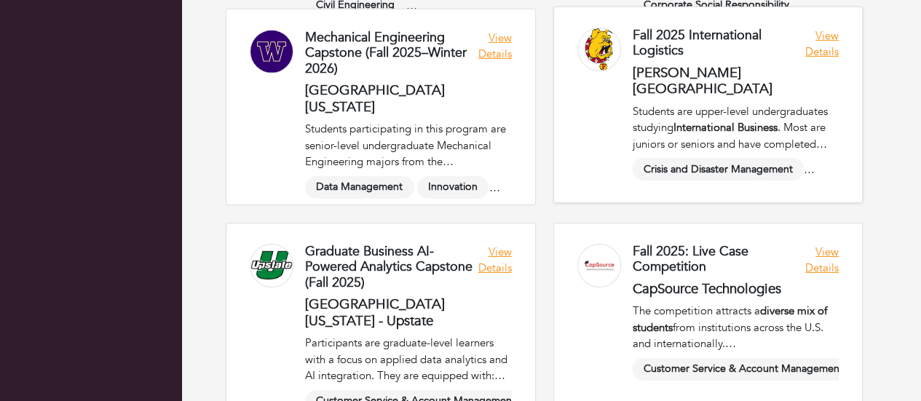
click at [723, 39] on link at bounding box center [708, 104] width 309 height 195
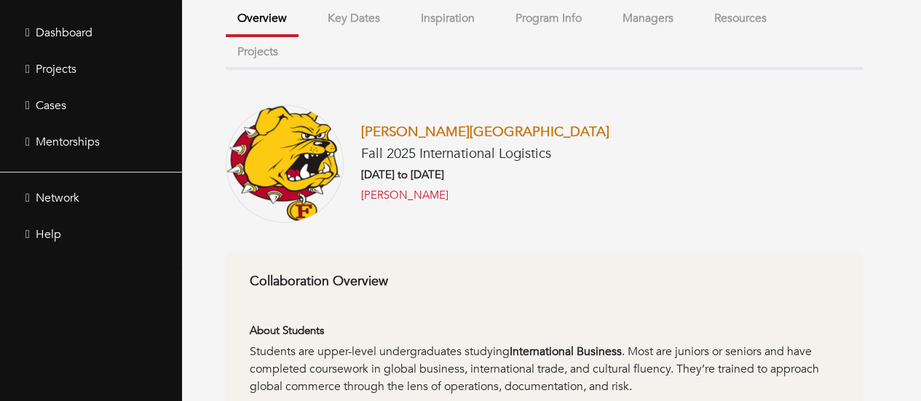
scroll to position [73, 0]
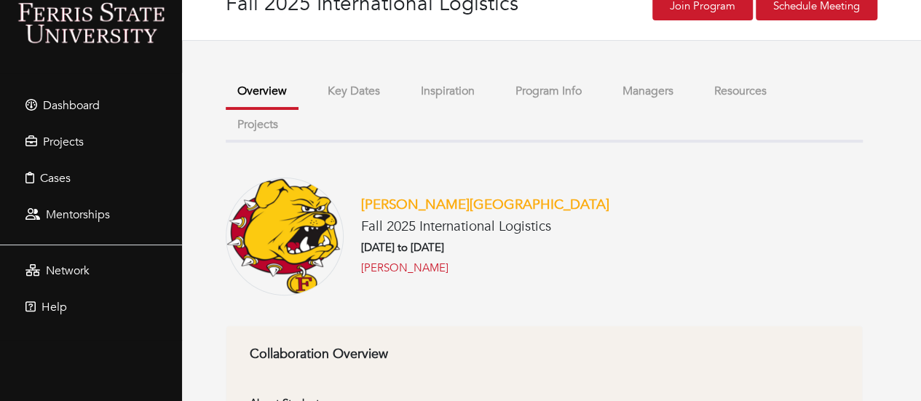
click at [338, 96] on button "Key Dates" at bounding box center [354, 91] width 76 height 31
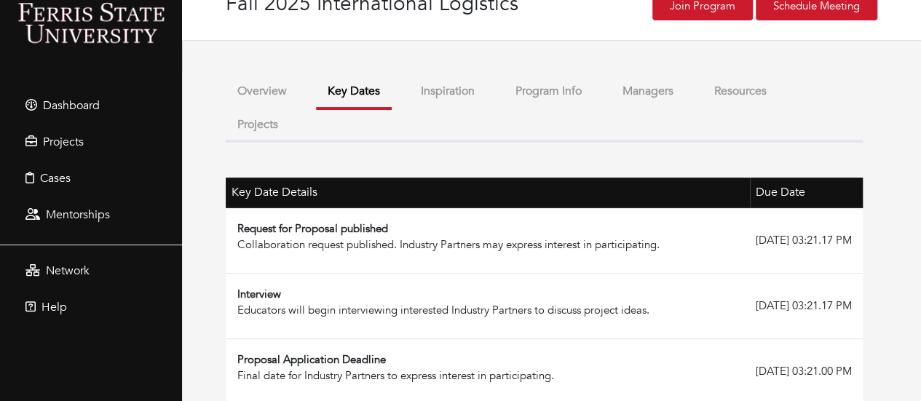
click at [249, 94] on button "Overview" at bounding box center [262, 91] width 73 height 31
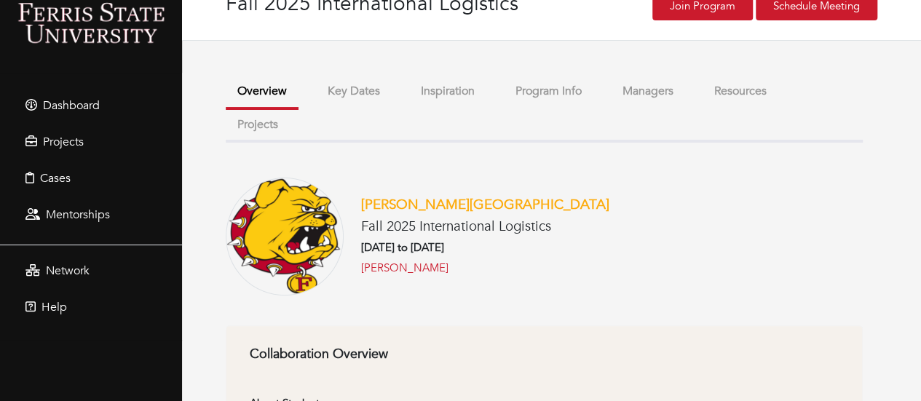
scroll to position [146, 0]
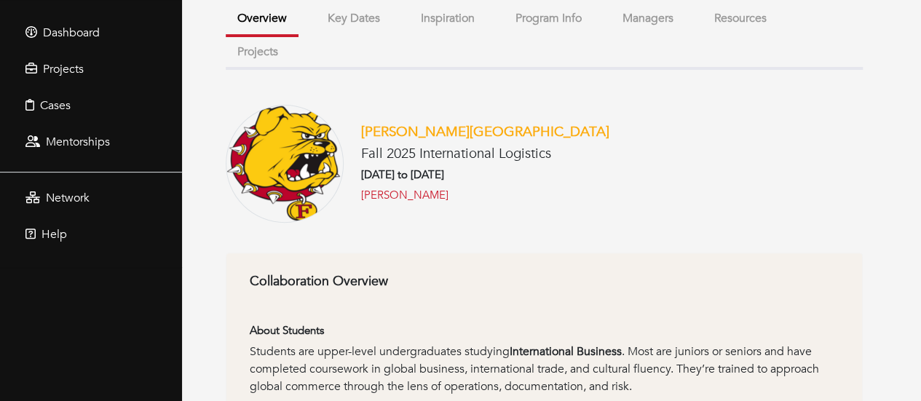
click at [359, 194] on div "[PERSON_NAME][GEOGRAPHIC_DATA] Fall 2025 International Logistics [DATE] to [DAT…" at bounding box center [477, 164] width 266 height 80
click at [377, 194] on link "[PERSON_NAME]" at bounding box center [404, 195] width 87 height 17
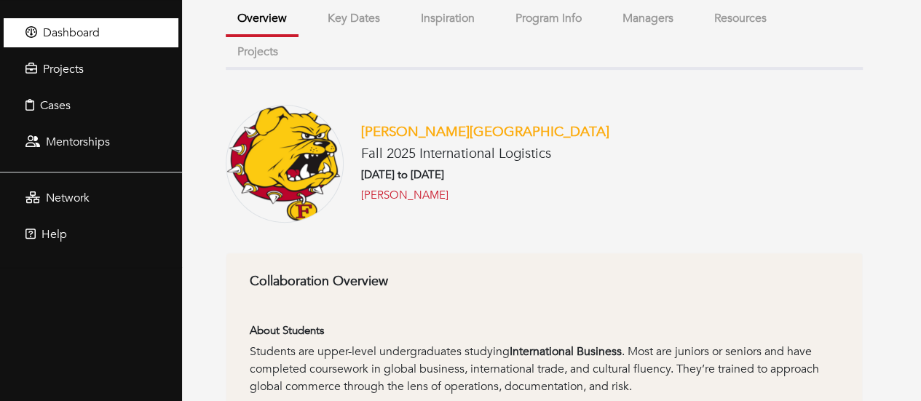
click at [114, 38] on link "Dashboard" at bounding box center [91, 32] width 175 height 29
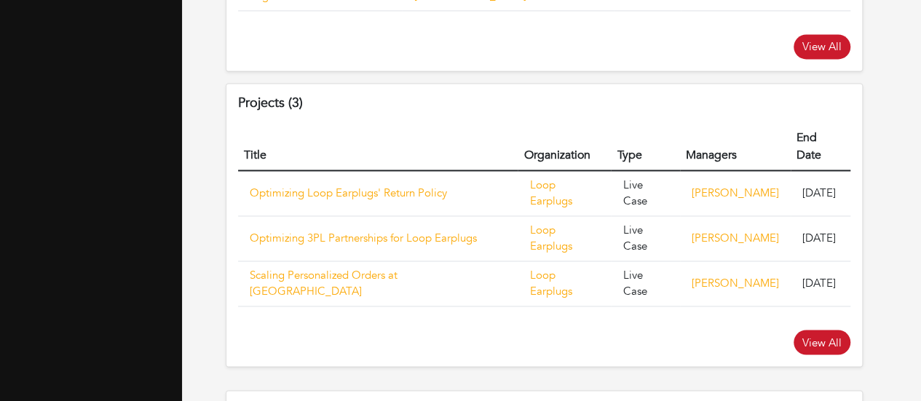
scroll to position [1092, 0]
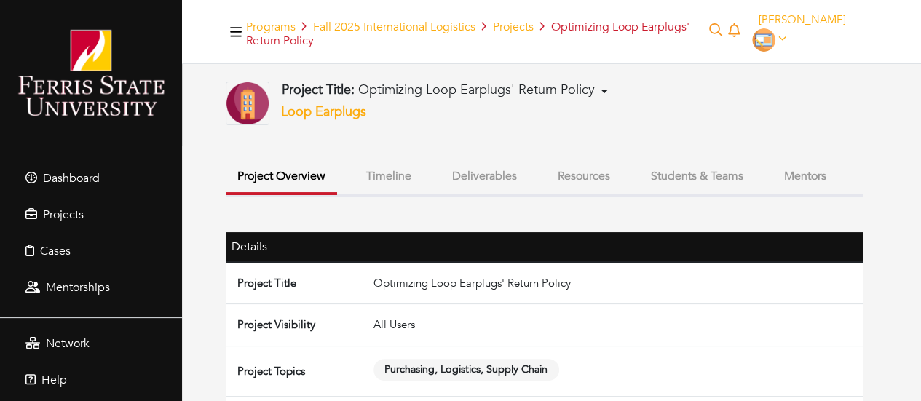
click at [388, 183] on button "Timeline" at bounding box center [388, 176] width 68 height 31
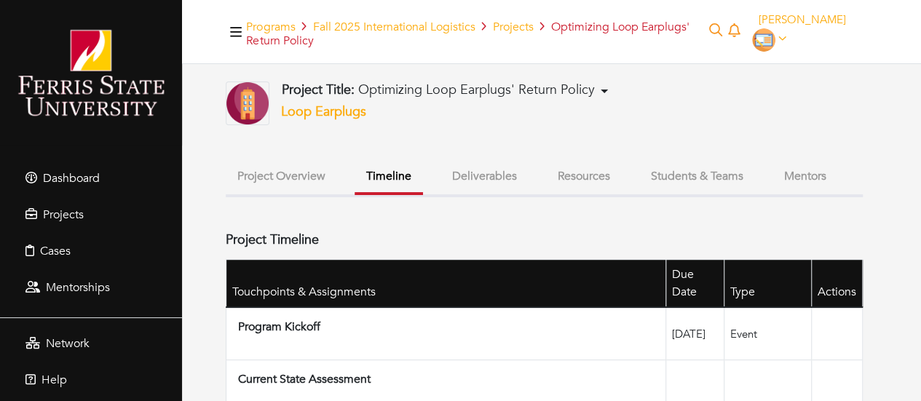
click at [454, 172] on button "Deliverables" at bounding box center [484, 176] width 88 height 31
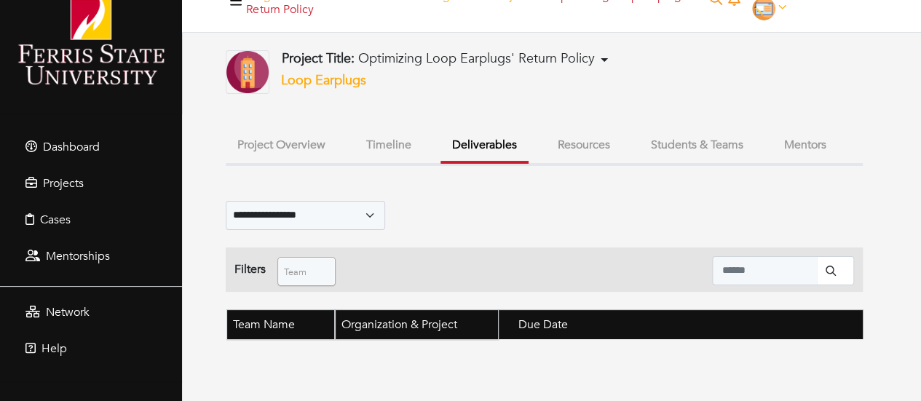
scroll to position [48, 0]
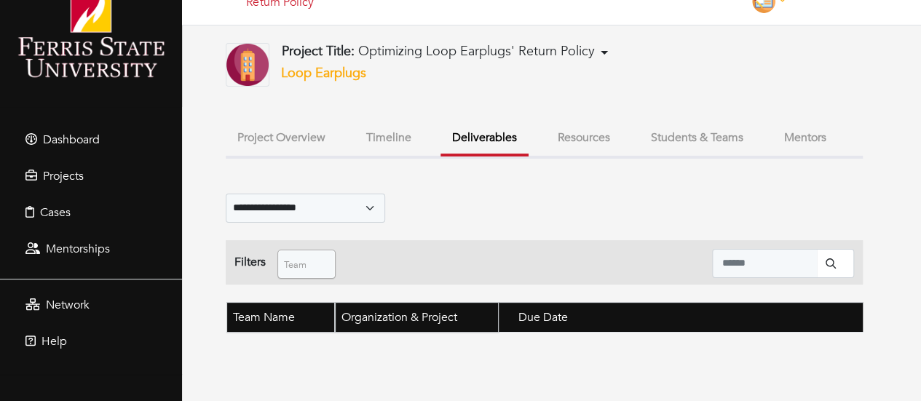
click at [584, 132] on button "Resources" at bounding box center [584, 137] width 76 height 31
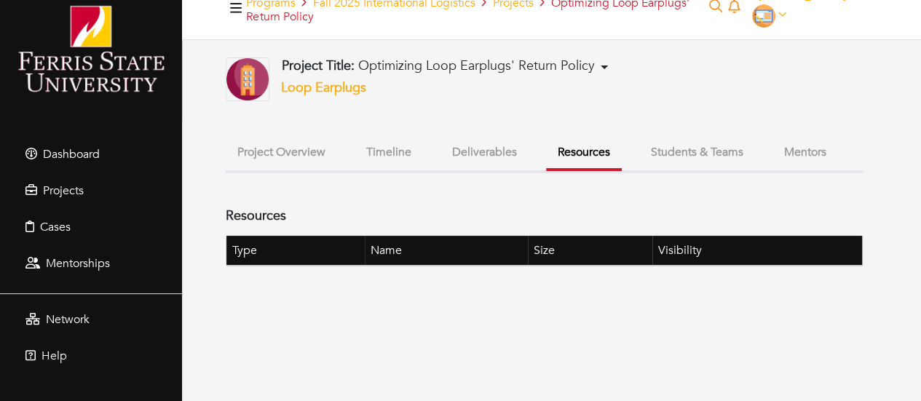
scroll to position [23, 0]
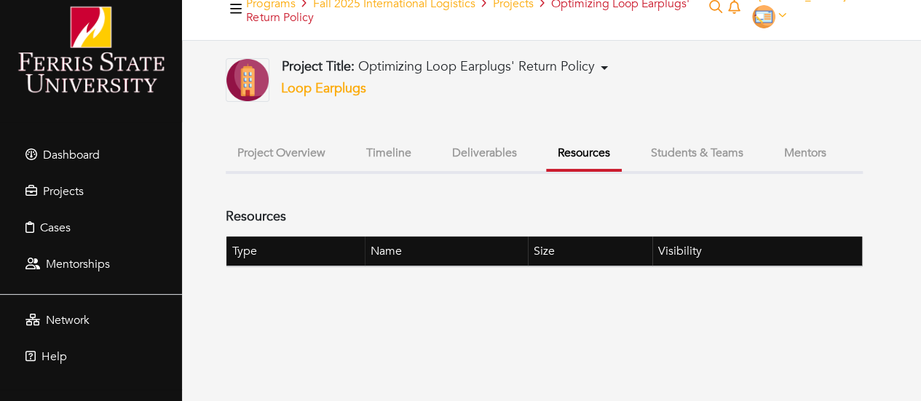
click at [308, 161] on button "Project Overview" at bounding box center [281, 153] width 111 height 31
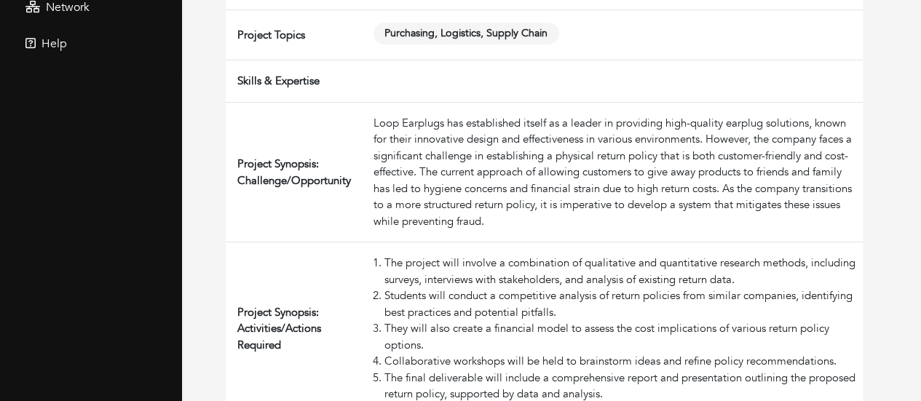
scroll to position [460, 0]
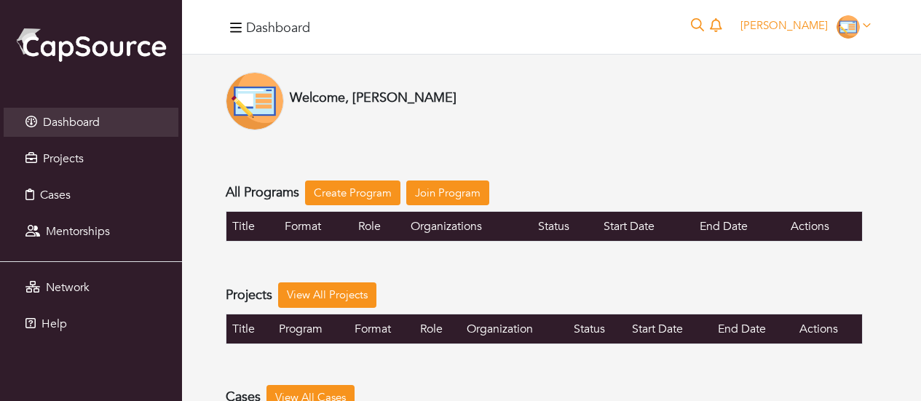
scroll to position [73, 0]
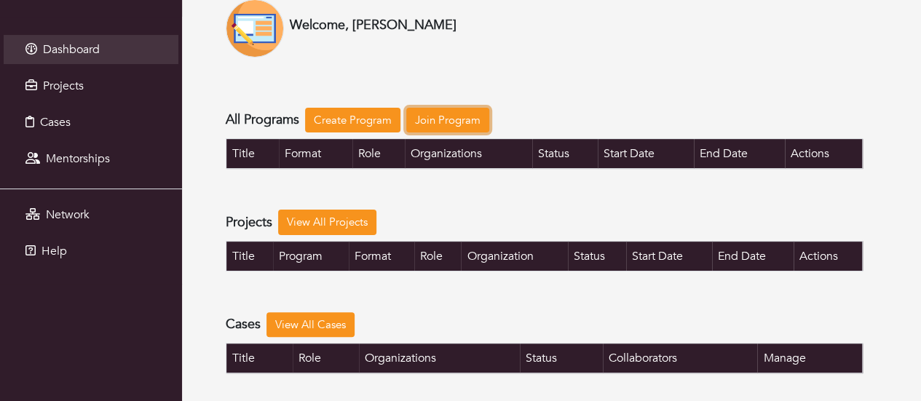
click at [464, 122] on link "Join Program" at bounding box center [447, 120] width 83 height 25
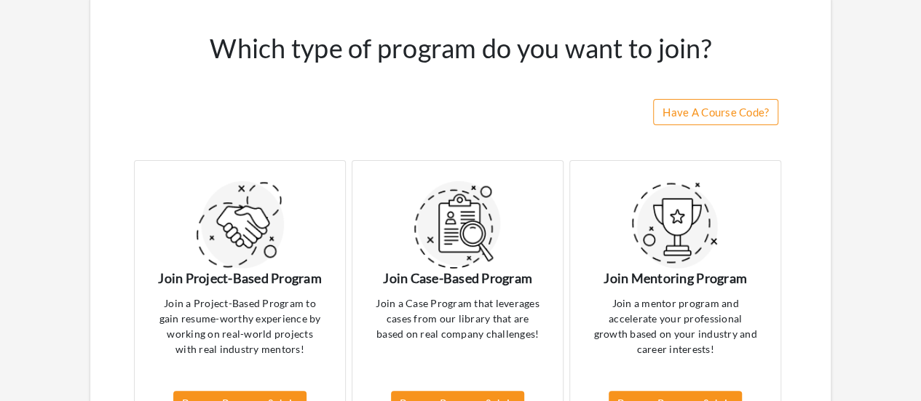
scroll to position [218, 0]
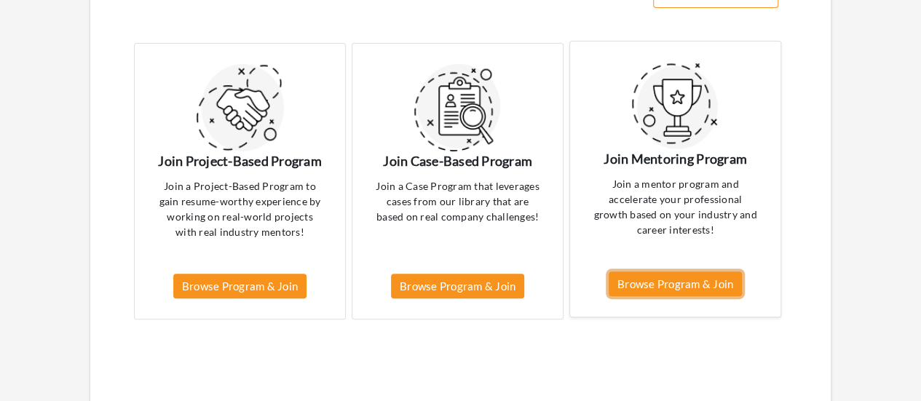
click at [683, 279] on link "Browse Program & Join" at bounding box center [674, 283] width 133 height 25
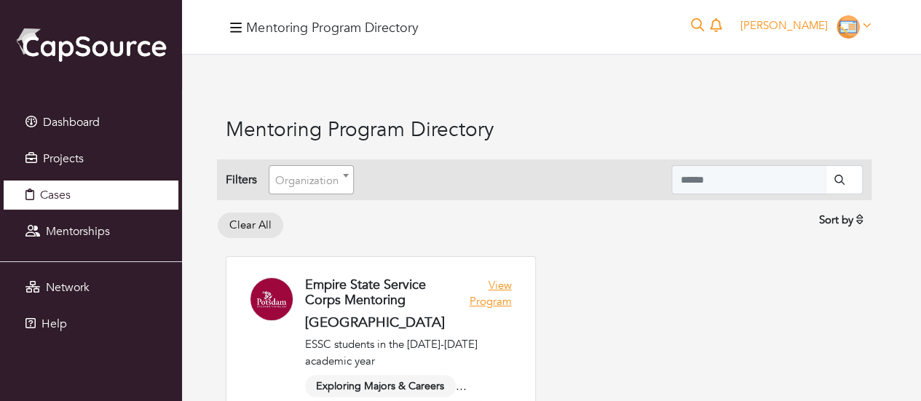
click at [79, 193] on link "Cases" at bounding box center [91, 195] width 175 height 29
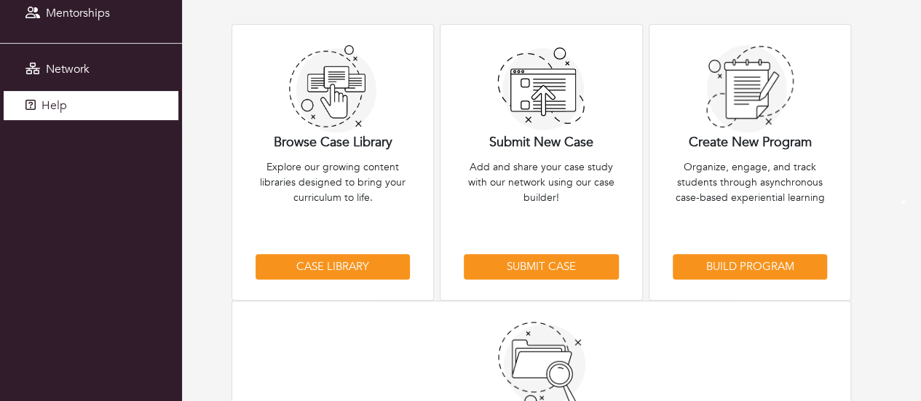
scroll to position [73, 0]
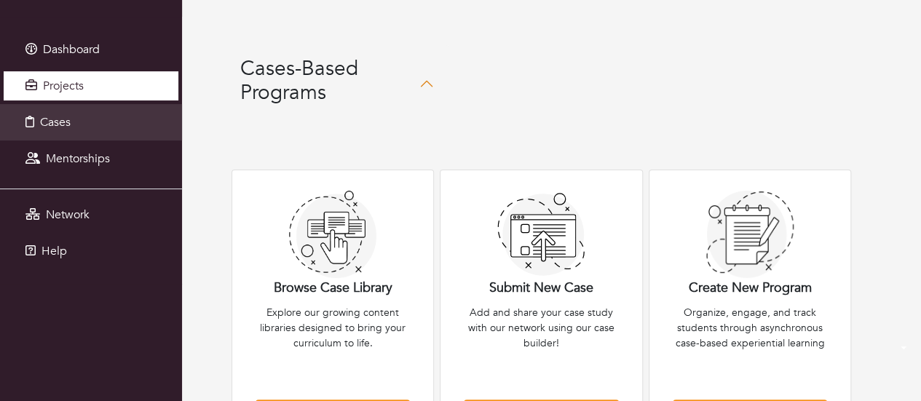
click at [81, 92] on span "Projects" at bounding box center [63, 86] width 41 height 16
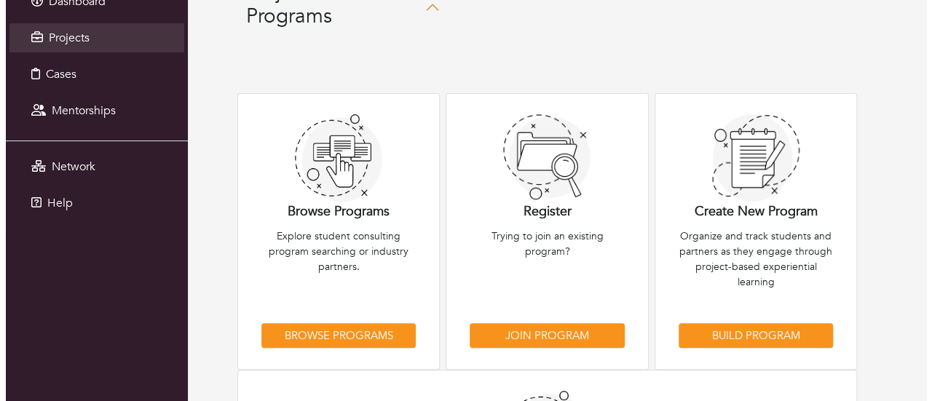
scroll to position [218, 0]
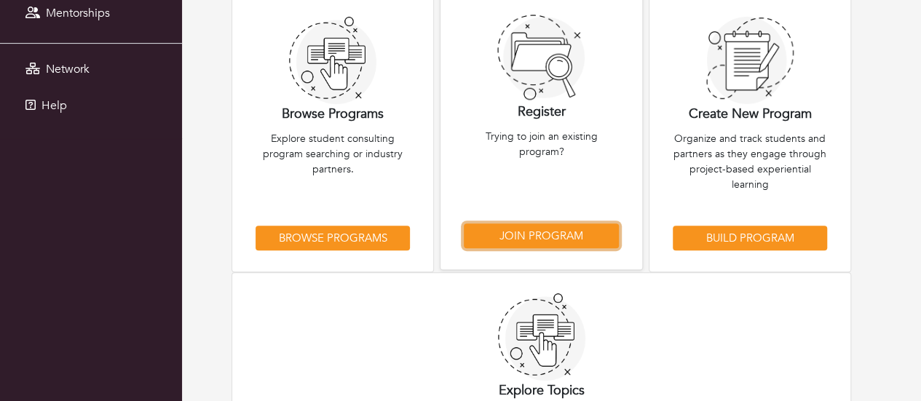
click at [553, 242] on link "Join Program" at bounding box center [541, 235] width 154 height 25
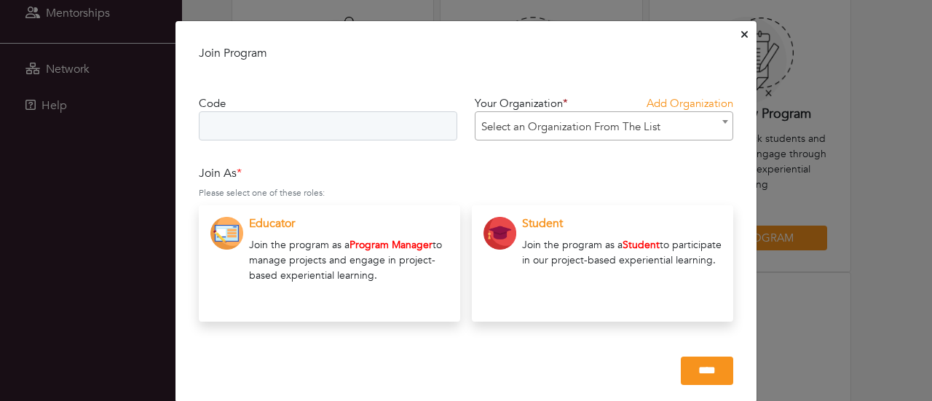
click at [741, 33] on icon "Close" at bounding box center [744, 34] width 7 height 11
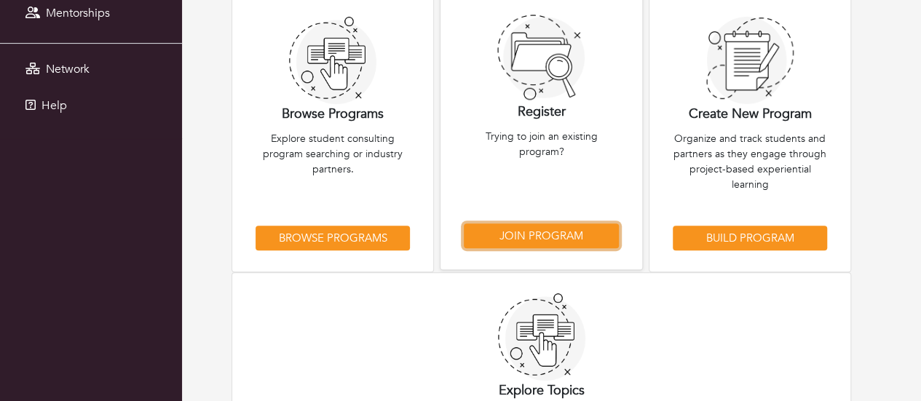
click at [518, 231] on link "Join Program" at bounding box center [541, 235] width 154 height 25
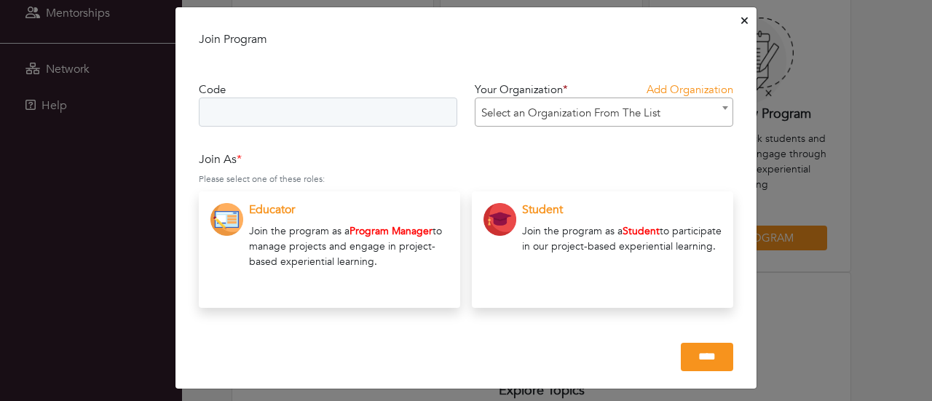
scroll to position [22, 0]
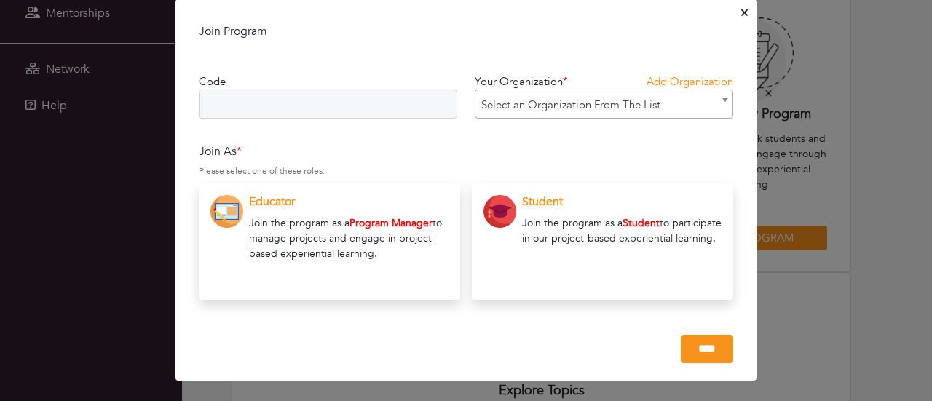
click at [504, 108] on div "**********" at bounding box center [466, 200] width 932 height 401
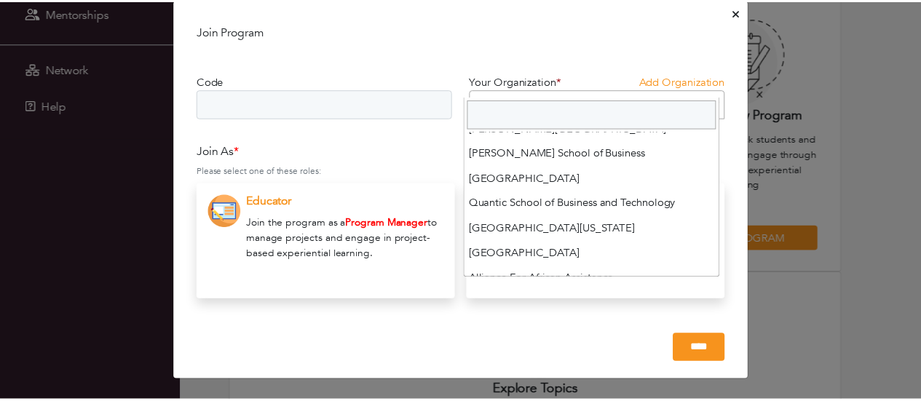
scroll to position [655, 0]
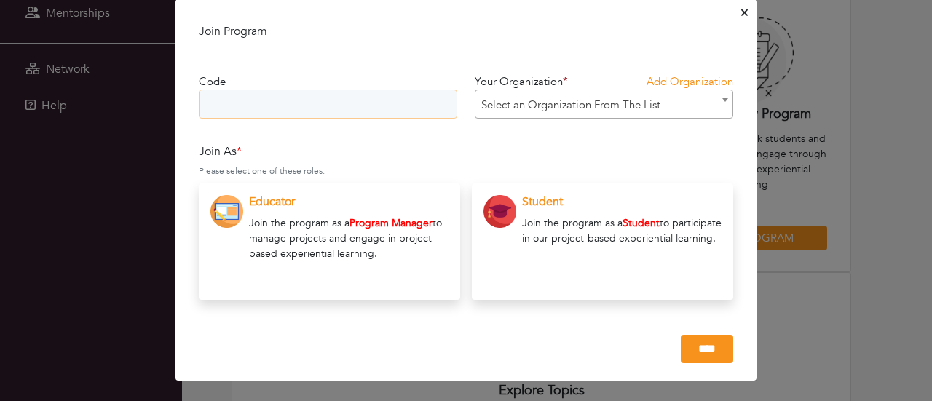
click at [276, 103] on input "text" at bounding box center [328, 104] width 258 height 29
click at [741, 11] on icon "Close" at bounding box center [744, 12] width 7 height 11
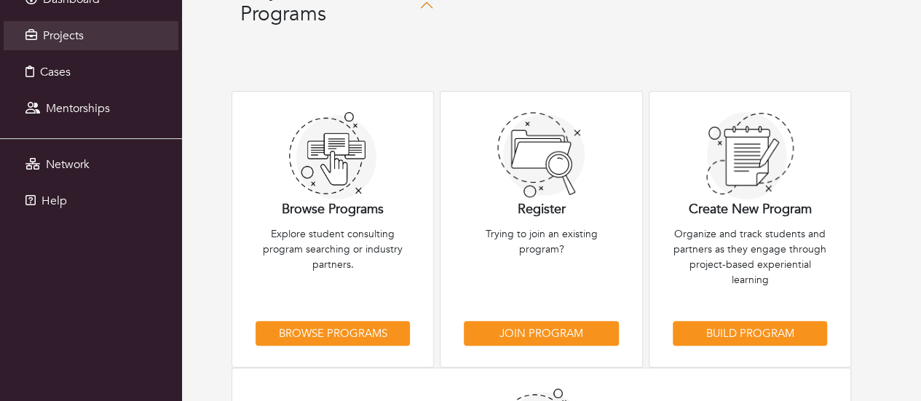
scroll to position [146, 0]
